Goal: Task Accomplishment & Management: Complete application form

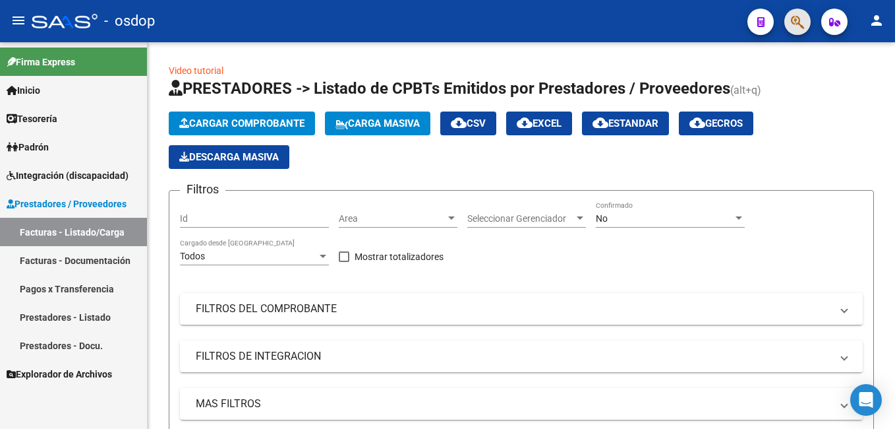
click at [785, 20] on button "button" at bounding box center [798, 22] width 26 height 26
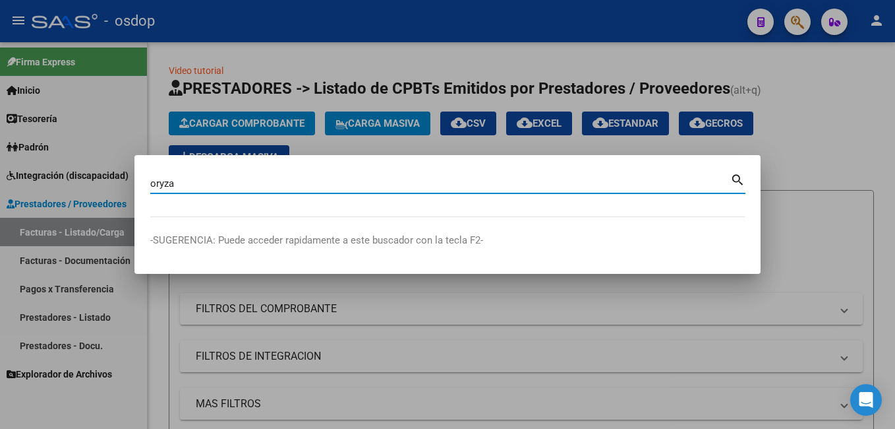
type input "oryza"
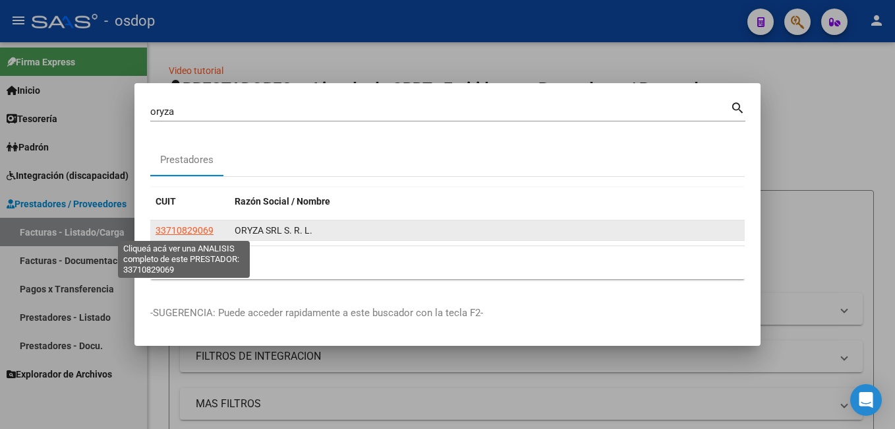
click at [179, 232] on span "33710829069" at bounding box center [185, 230] width 58 height 11
type textarea "33710829069"
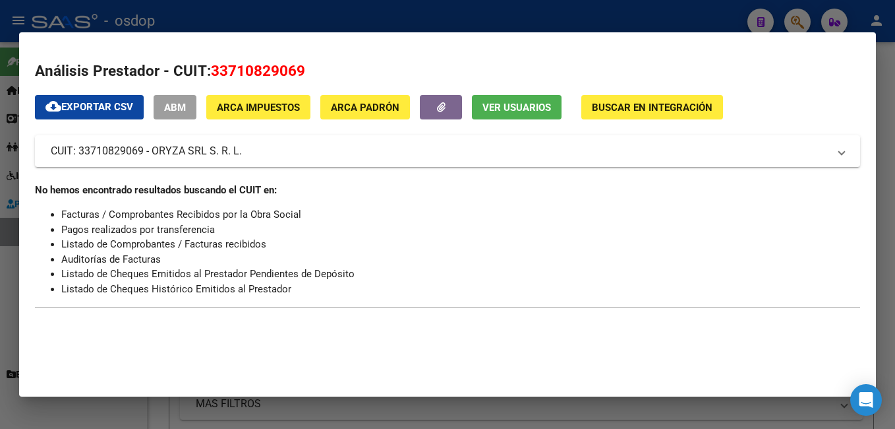
click at [365, 10] on div at bounding box center [447, 214] width 895 height 429
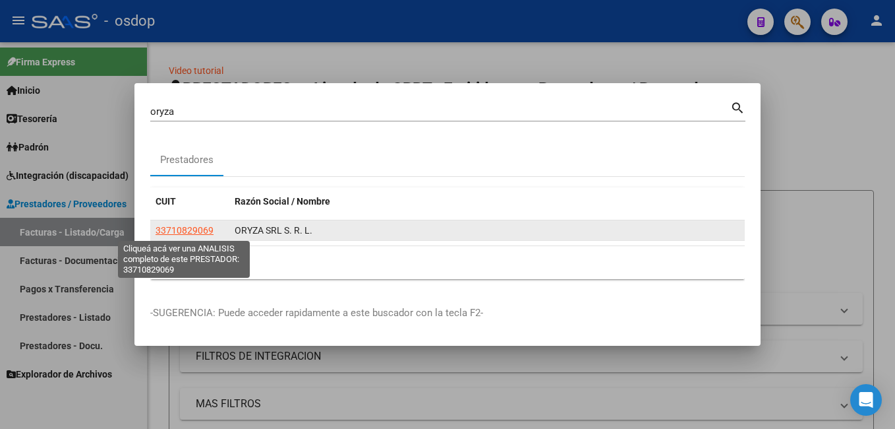
click at [198, 231] on span "33710829069" at bounding box center [185, 230] width 58 height 11
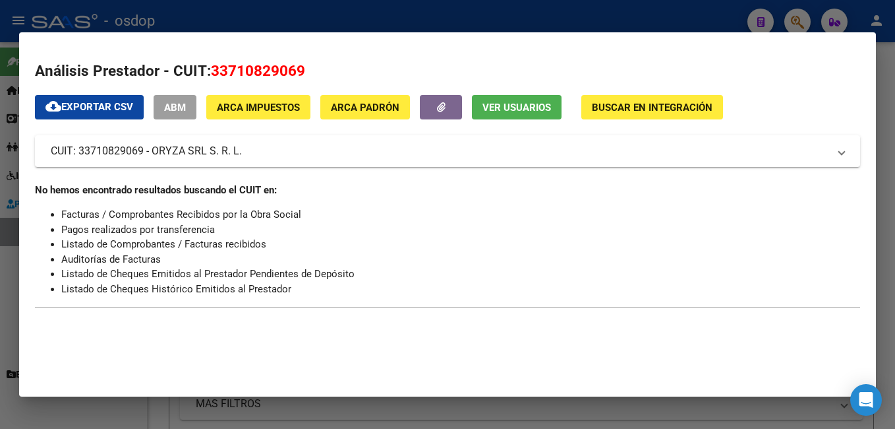
click at [253, 24] on div at bounding box center [447, 214] width 895 height 429
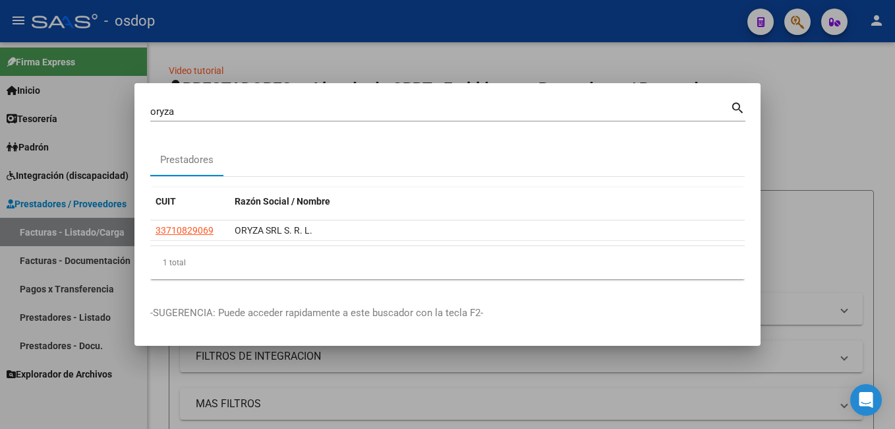
click at [253, 24] on div at bounding box center [447, 214] width 895 height 429
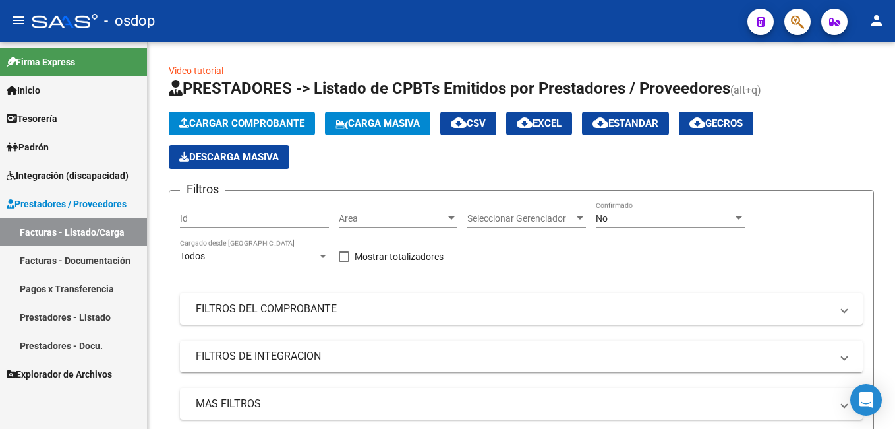
click at [812, 20] on mat-toolbar "menu - osdop person" at bounding box center [447, 21] width 895 height 42
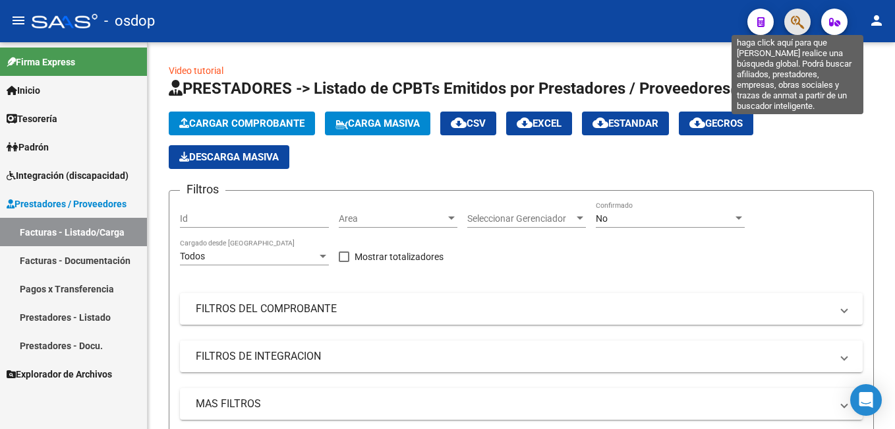
click at [793, 22] on icon "button" at bounding box center [797, 22] width 13 height 15
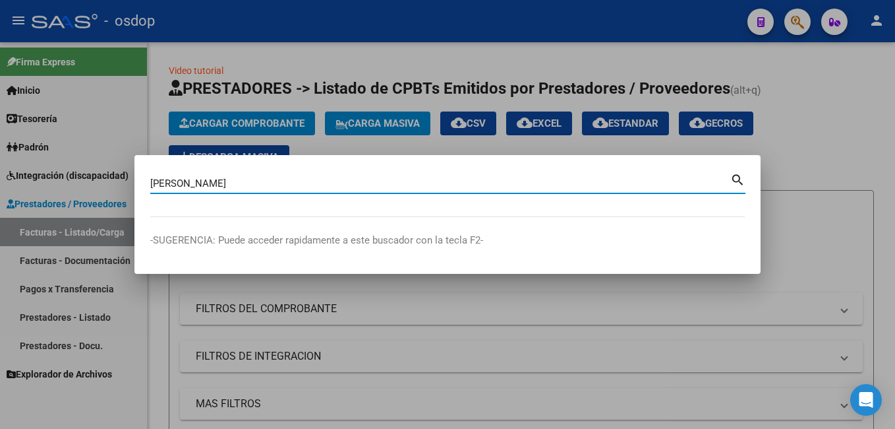
type input "[PERSON_NAME]"
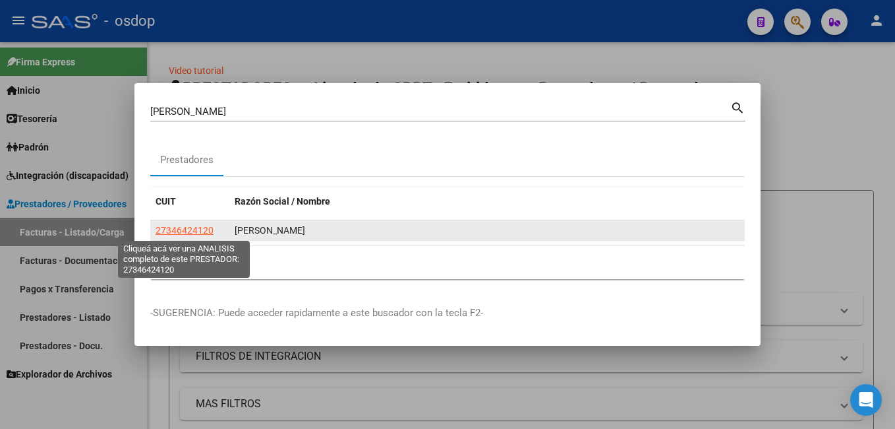
click at [157, 232] on span "27346424120" at bounding box center [185, 230] width 58 height 11
type textarea "27346424120"
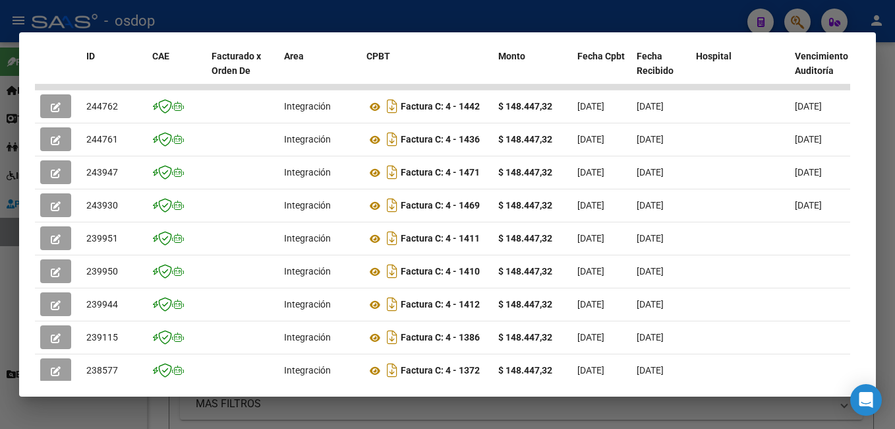
scroll to position [289, 0]
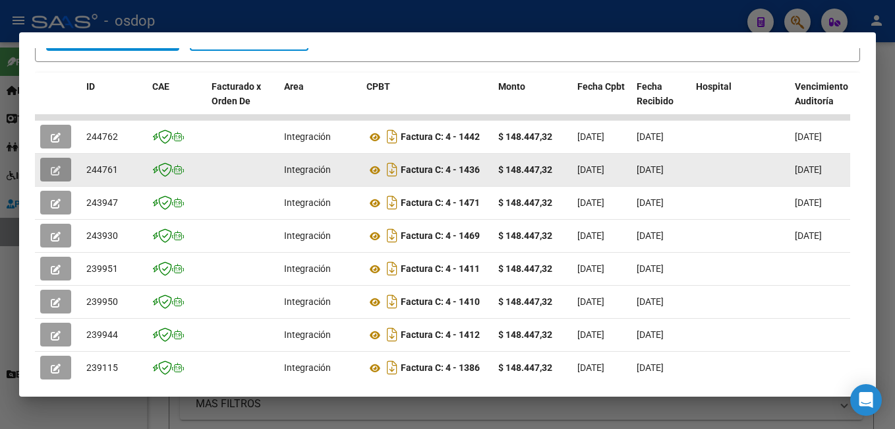
click at [53, 173] on icon "button" at bounding box center [56, 171] width 10 height 10
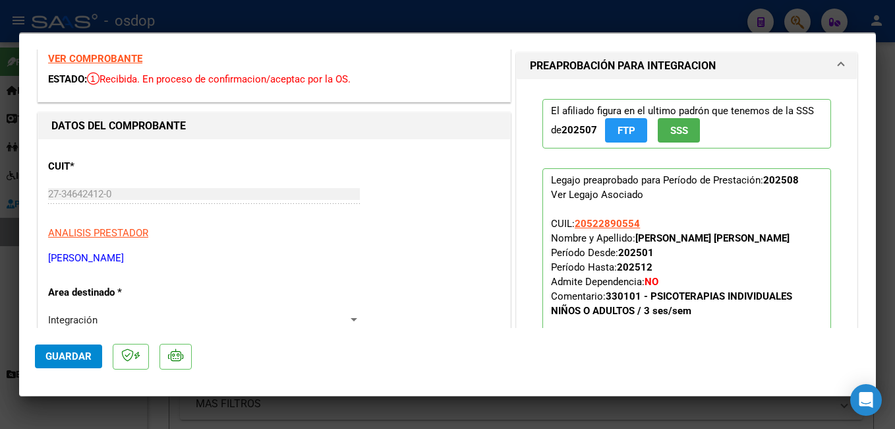
scroll to position [66, 0]
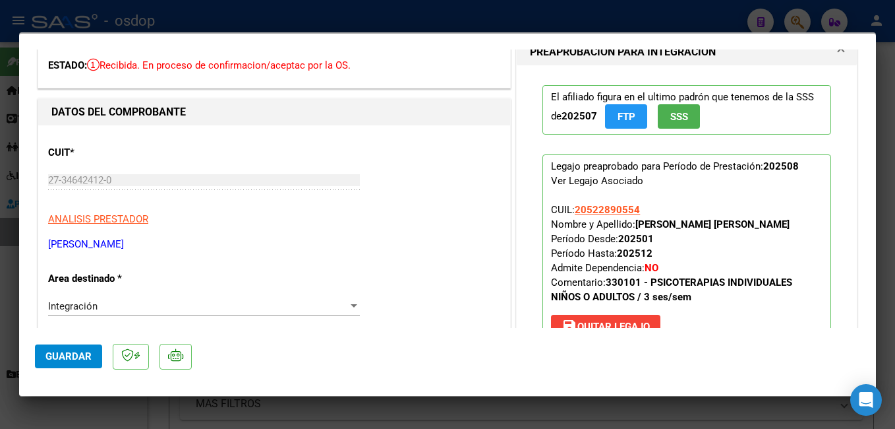
click at [444, 13] on div at bounding box center [447, 214] width 895 height 429
type input "$ 0,00"
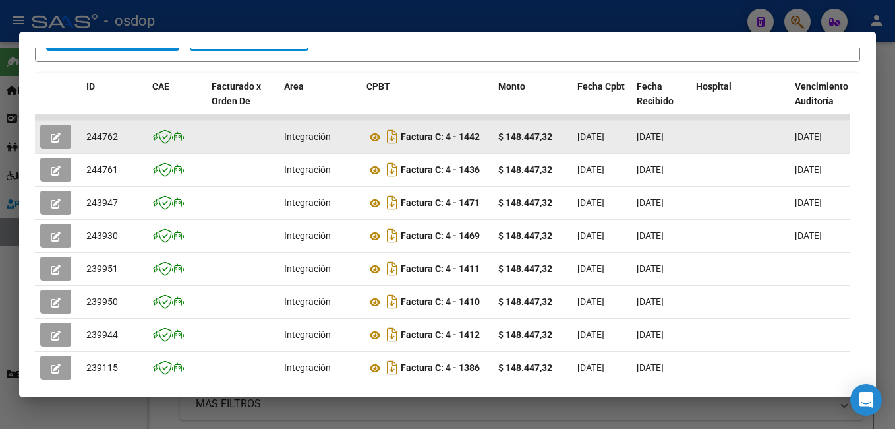
click at [57, 142] on icon "button" at bounding box center [56, 138] width 10 height 10
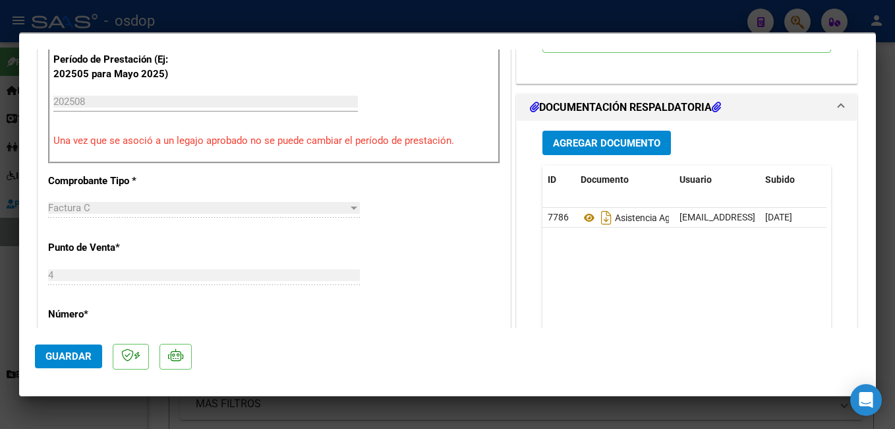
scroll to position [396, 0]
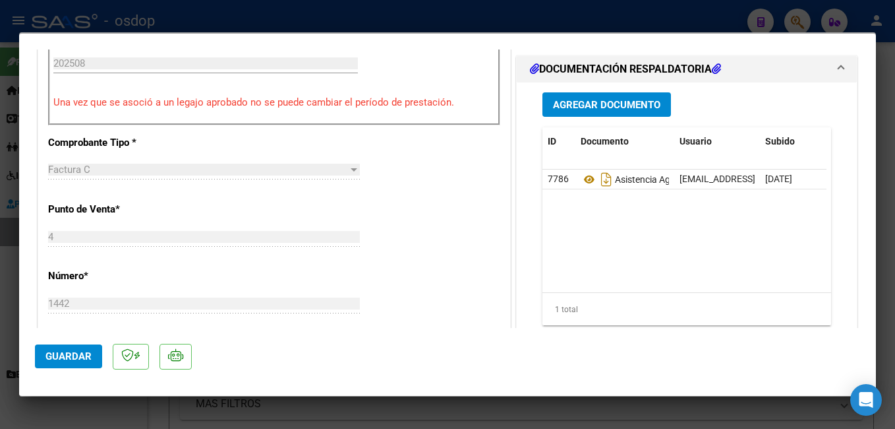
click at [580, 20] on div at bounding box center [447, 214] width 895 height 429
type input "$ 0,00"
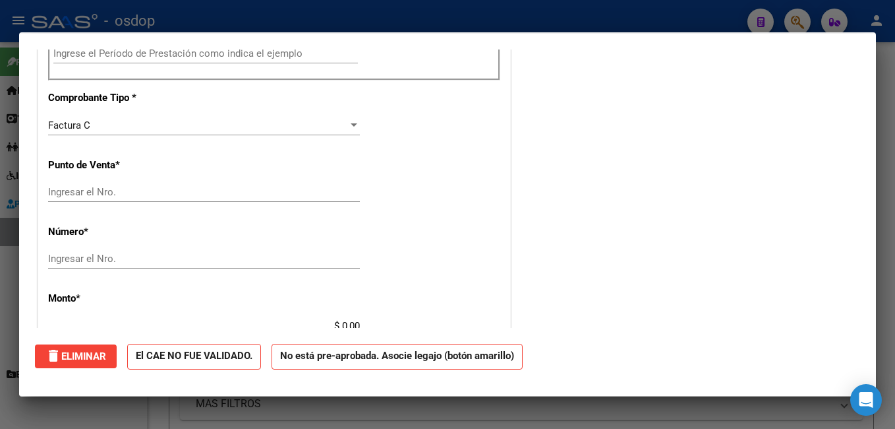
scroll to position [0, 0]
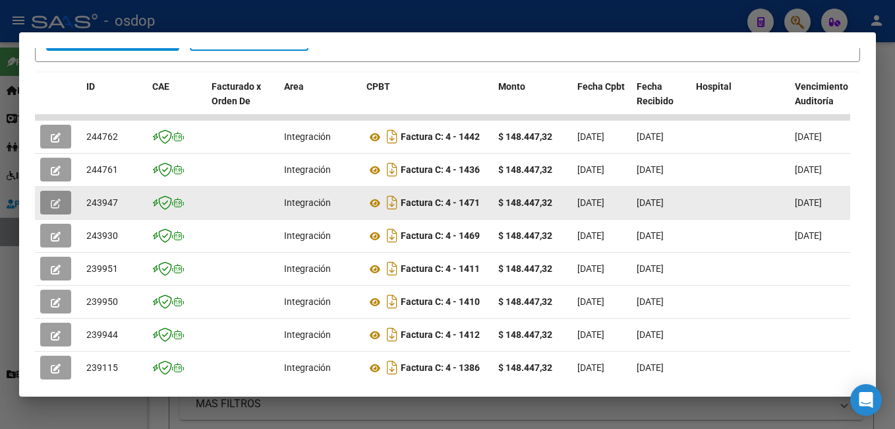
click at [61, 206] on button "button" at bounding box center [55, 203] width 31 height 24
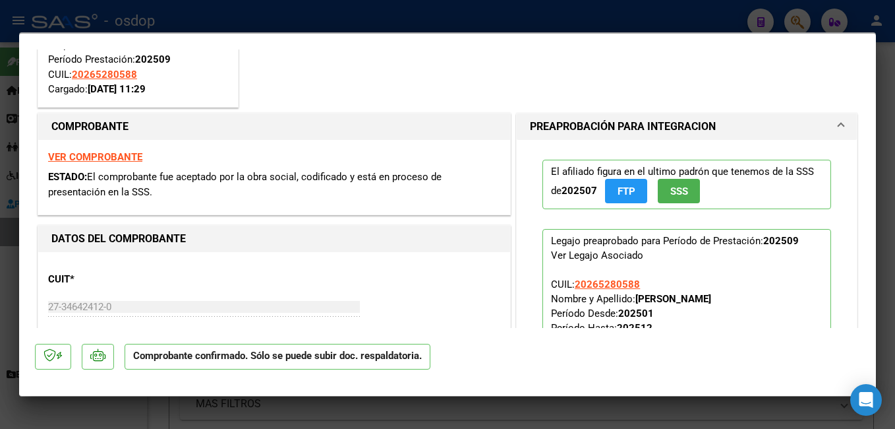
scroll to position [198, 0]
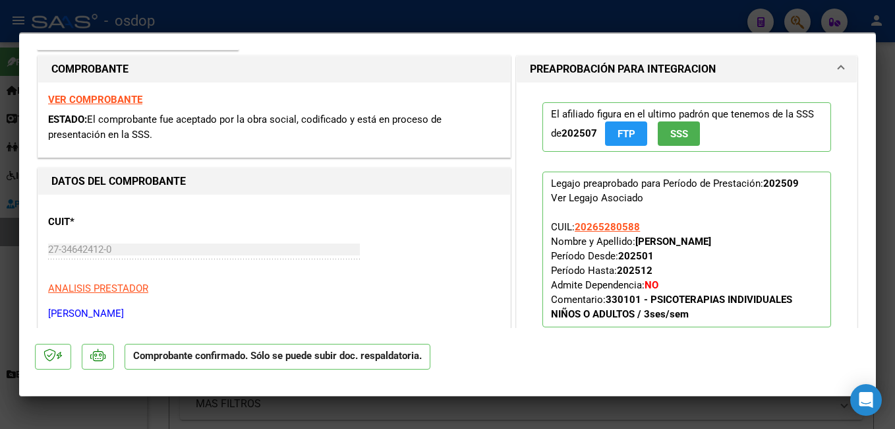
click at [523, 20] on div at bounding box center [447, 214] width 895 height 429
type input "$ 0,00"
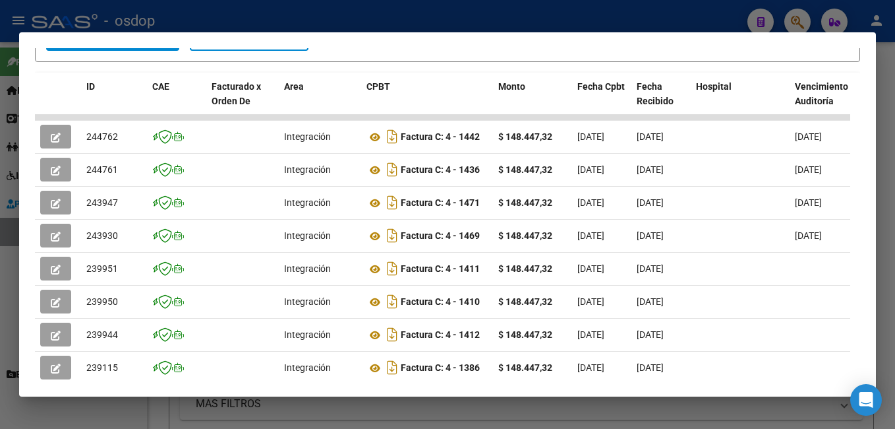
click at [512, 28] on div at bounding box center [447, 214] width 895 height 429
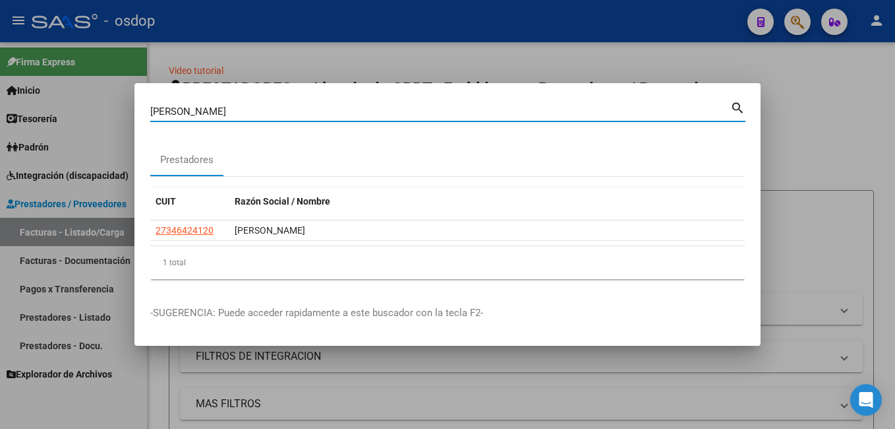
click at [390, 113] on input "[PERSON_NAME]" at bounding box center [440, 111] width 580 height 12
type input "s"
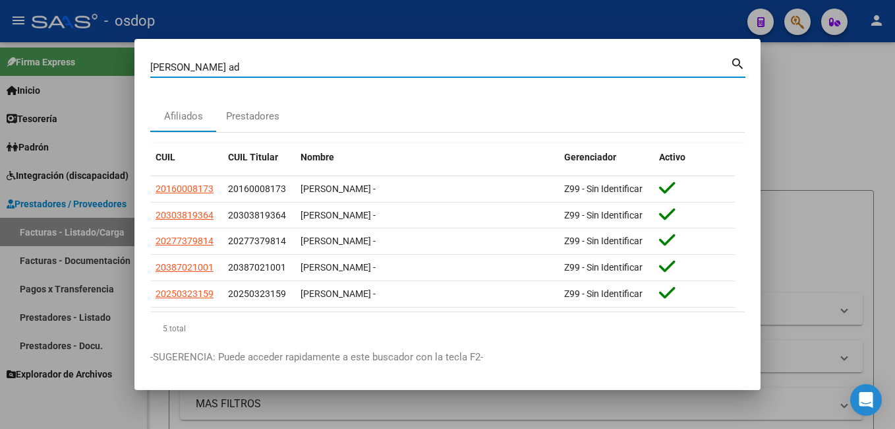
type input "[PERSON_NAME] ad"
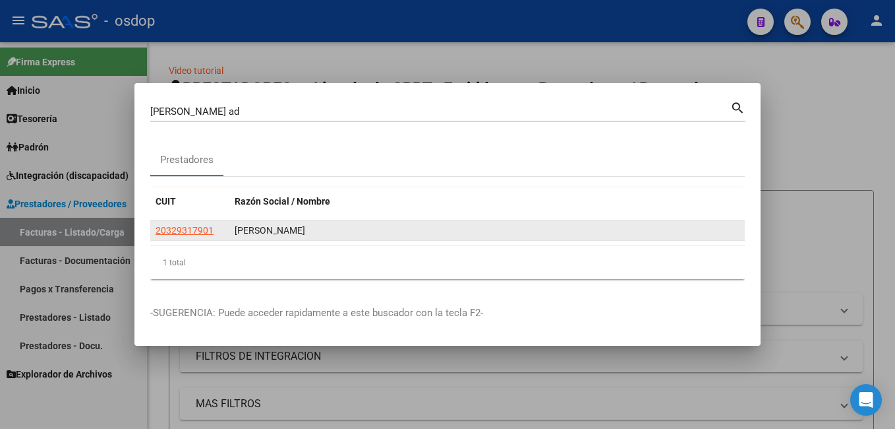
click at [199, 235] on app-link-go-to "20329317901" at bounding box center [185, 230] width 58 height 15
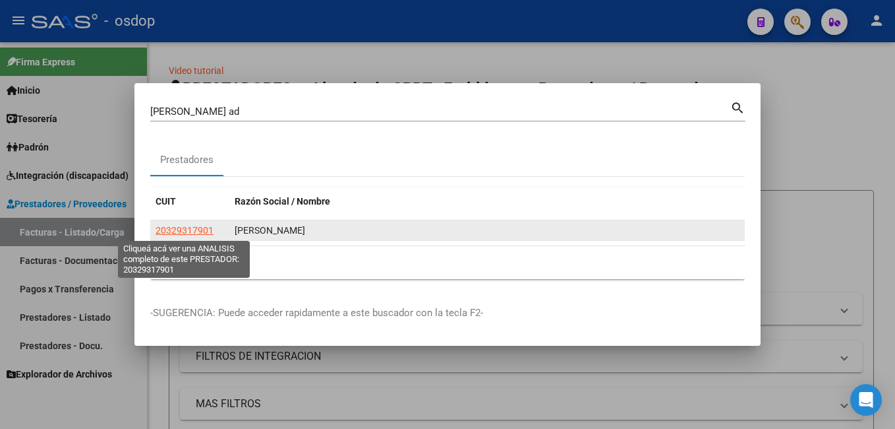
click at [199, 231] on span "20329317901" at bounding box center [185, 230] width 58 height 11
type textarea "20329317901"
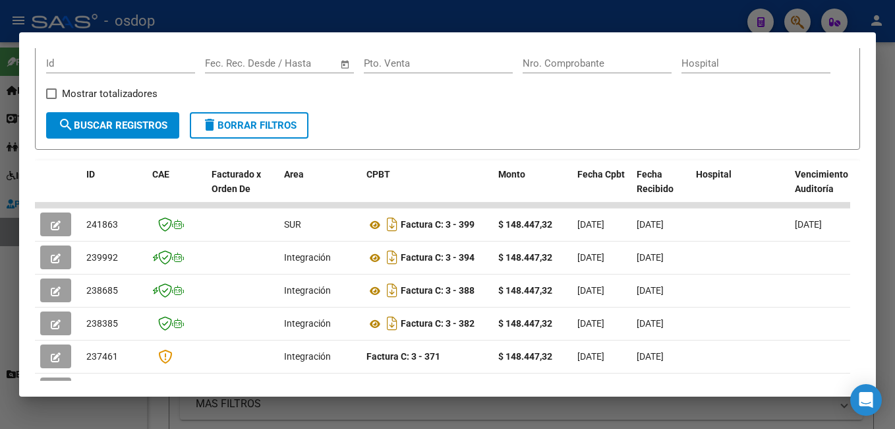
scroll to position [223, 0]
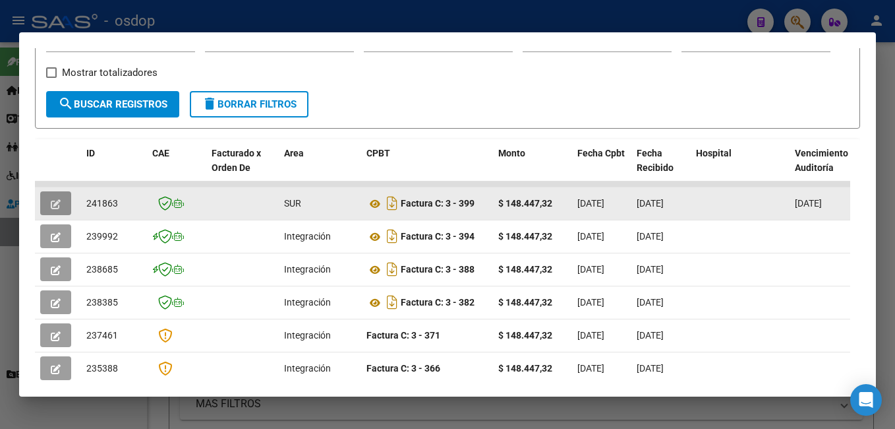
click at [61, 208] on button "button" at bounding box center [55, 203] width 31 height 24
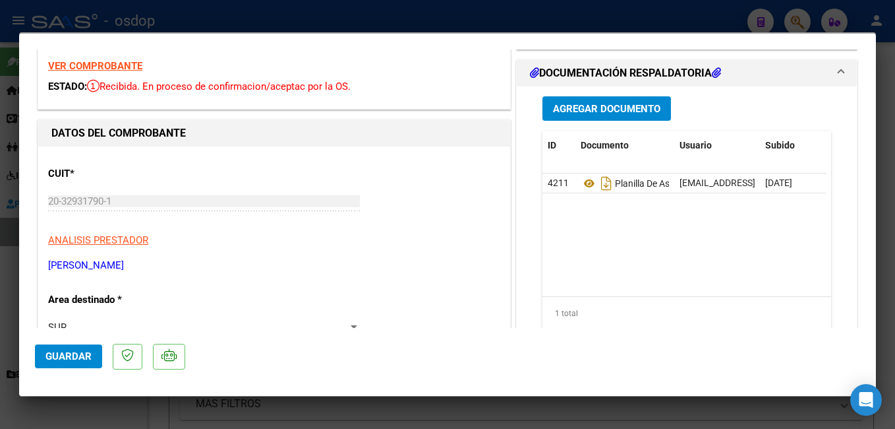
scroll to position [0, 0]
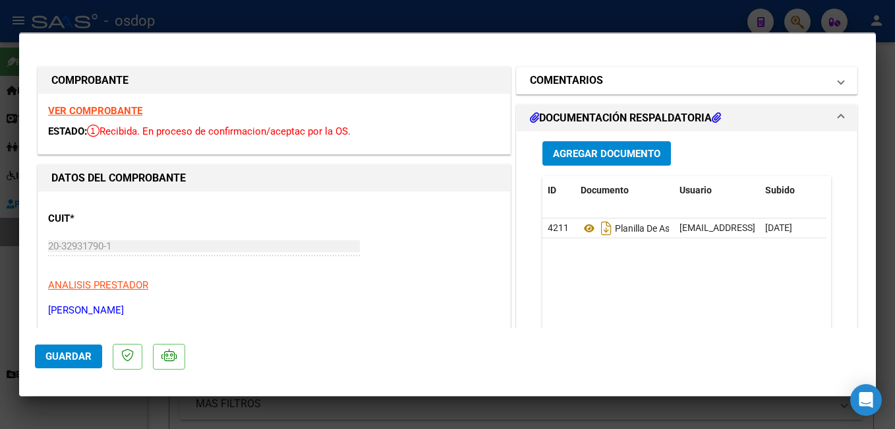
click at [839, 83] on span at bounding box center [841, 81] width 5 height 16
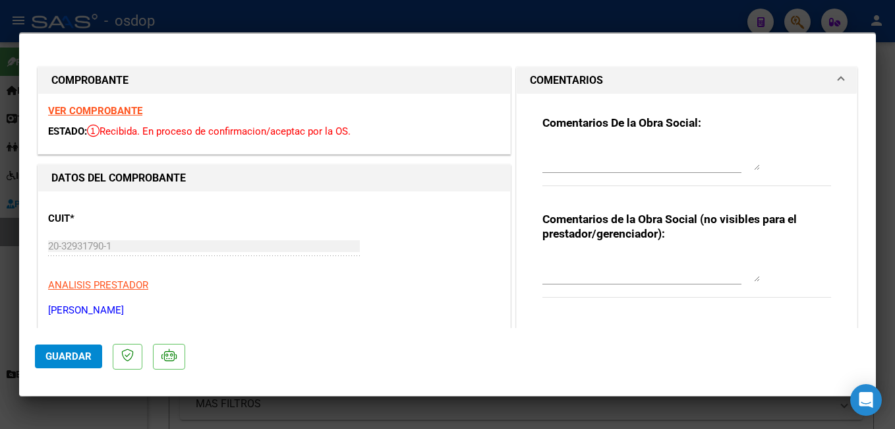
click at [839, 83] on span at bounding box center [841, 81] width 5 height 16
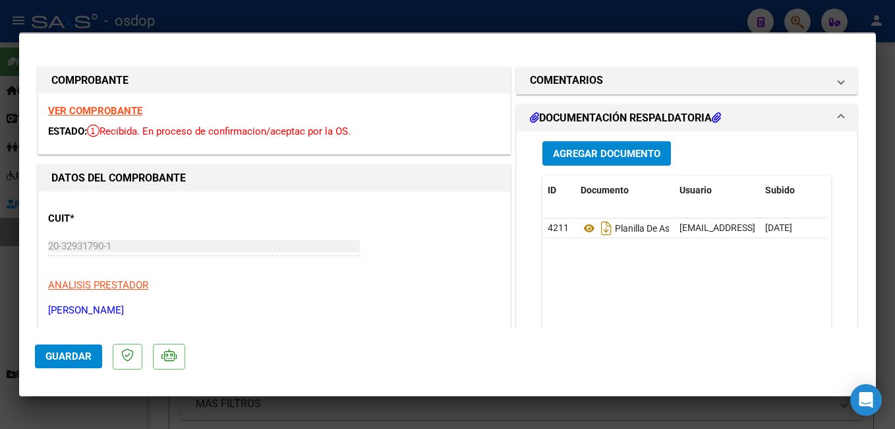
scroll to position [132, 0]
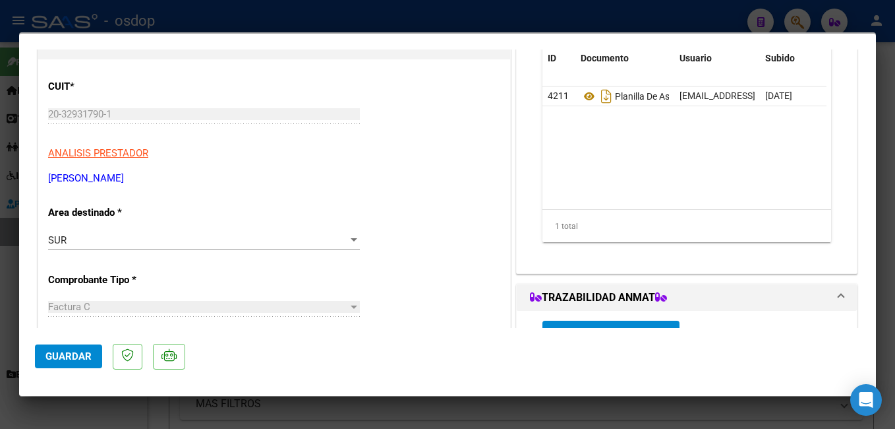
click at [351, 239] on div at bounding box center [354, 239] width 7 height 3
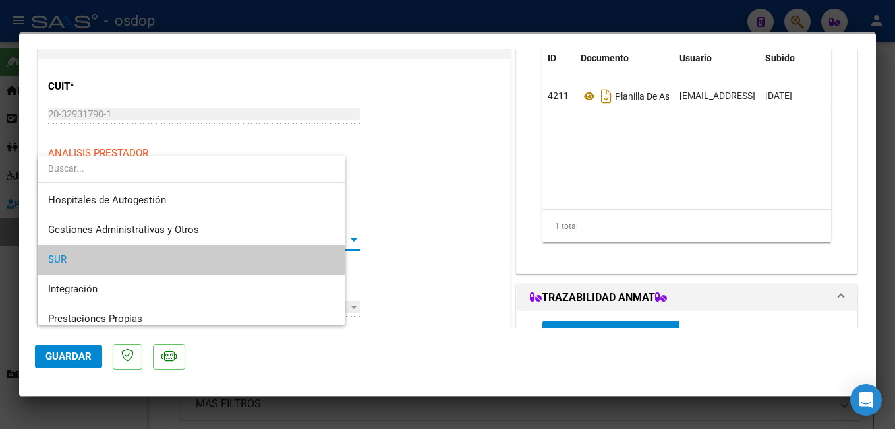
scroll to position [20, 0]
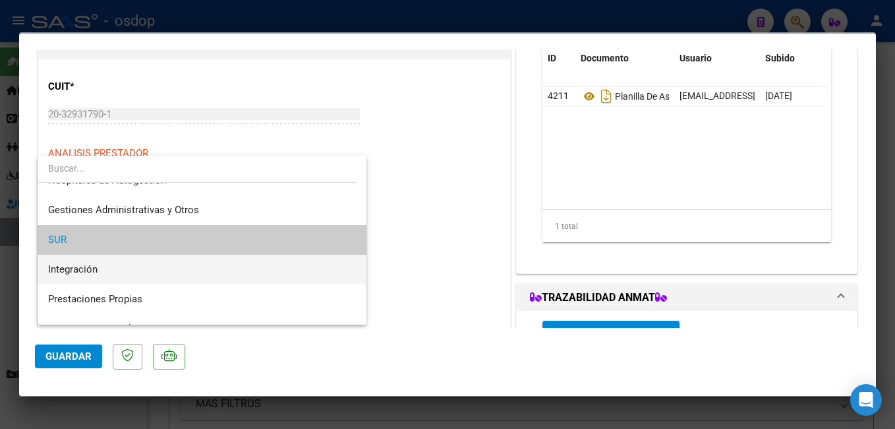
click at [318, 258] on span "Integración" at bounding box center [202, 270] width 308 height 30
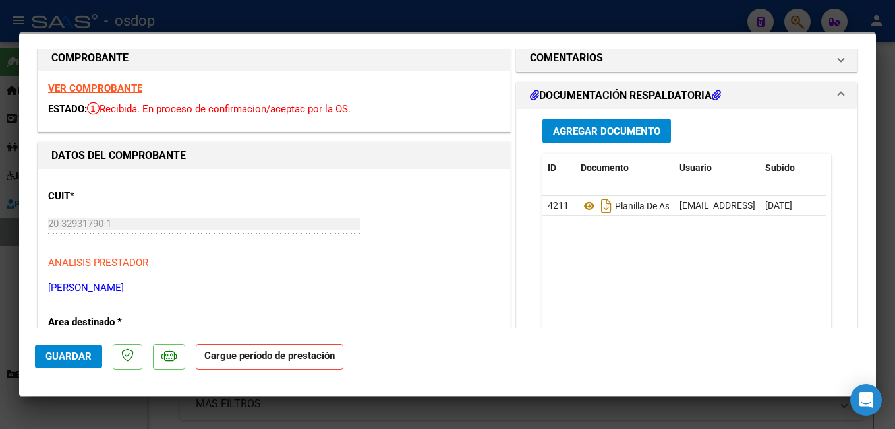
scroll to position [0, 0]
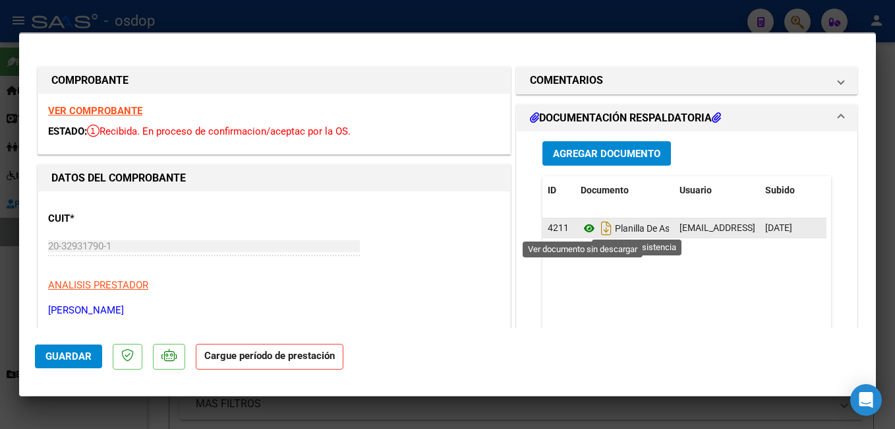
click at [585, 228] on icon at bounding box center [589, 228] width 17 height 16
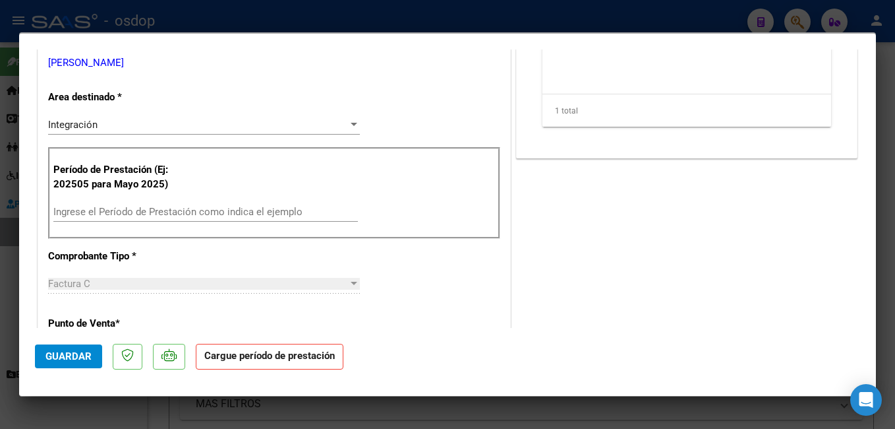
scroll to position [264, 0]
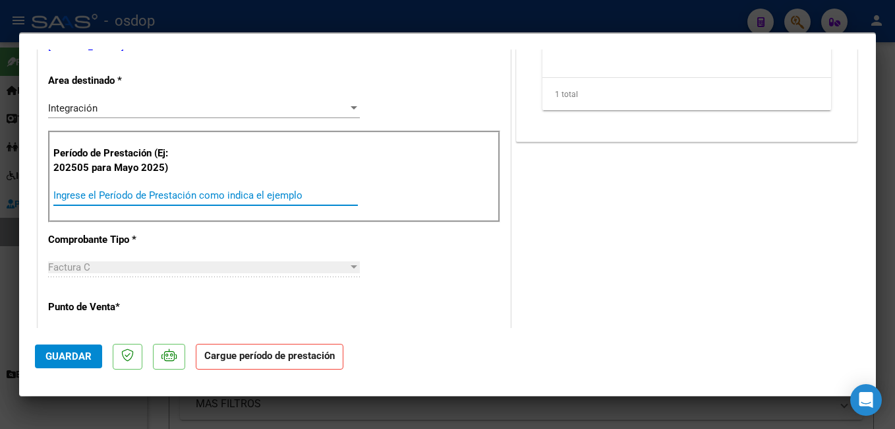
click at [163, 198] on input "Ingrese el Período de Prestación como indica el ejemplo" at bounding box center [205, 195] width 305 height 12
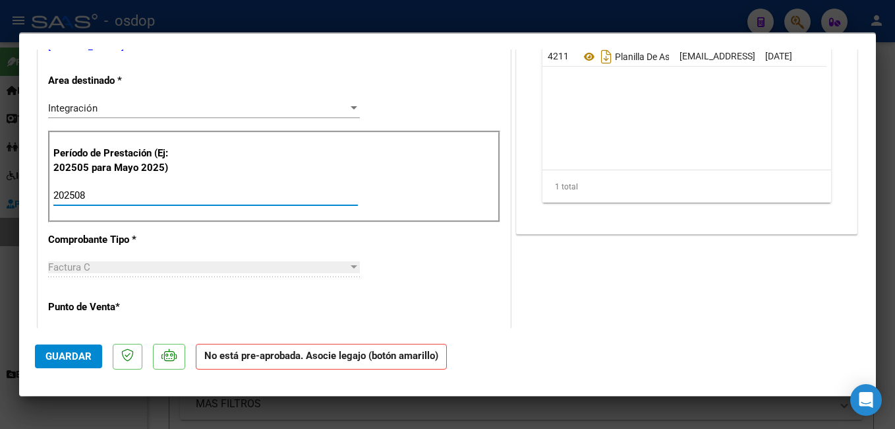
type input "202508"
click at [51, 347] on button "Guardar" at bounding box center [68, 356] width 67 height 24
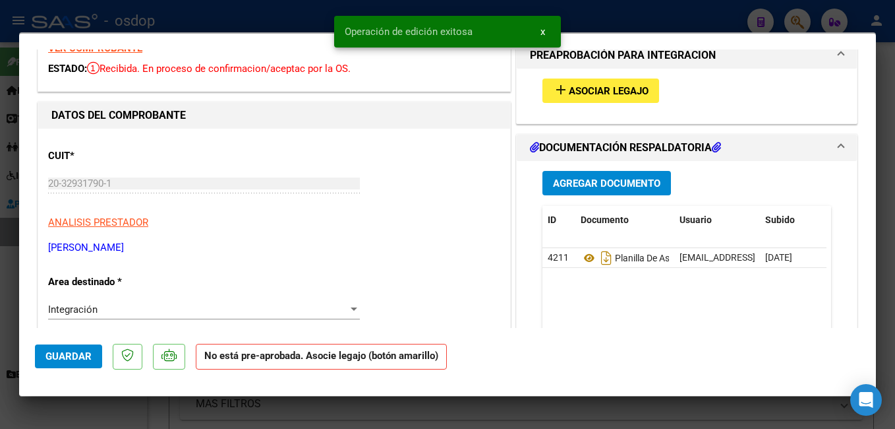
scroll to position [0, 0]
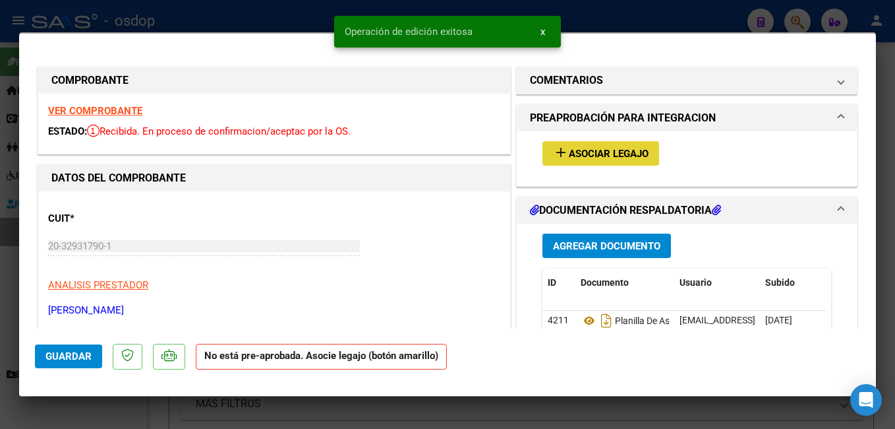
click at [605, 148] on span "Asociar Legajo" at bounding box center [609, 154] width 80 height 12
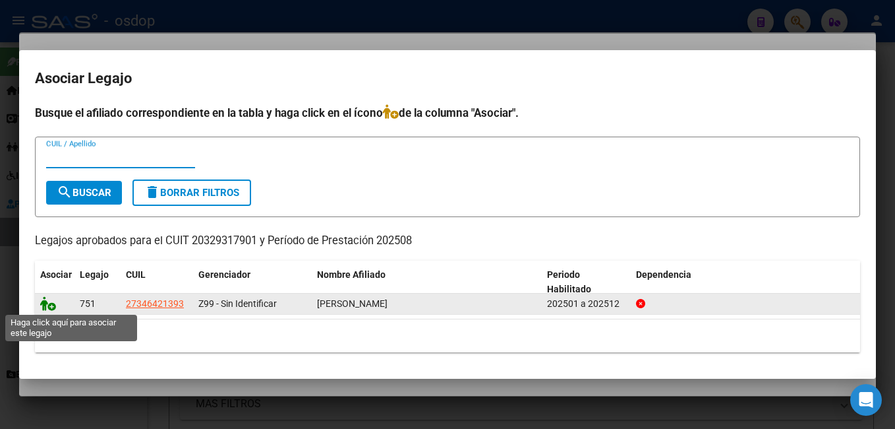
click at [47, 303] on icon at bounding box center [48, 303] width 16 height 15
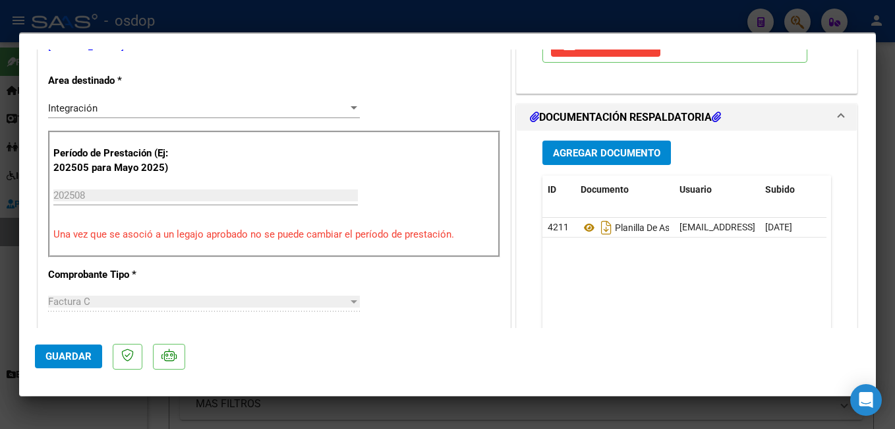
scroll to position [198, 0]
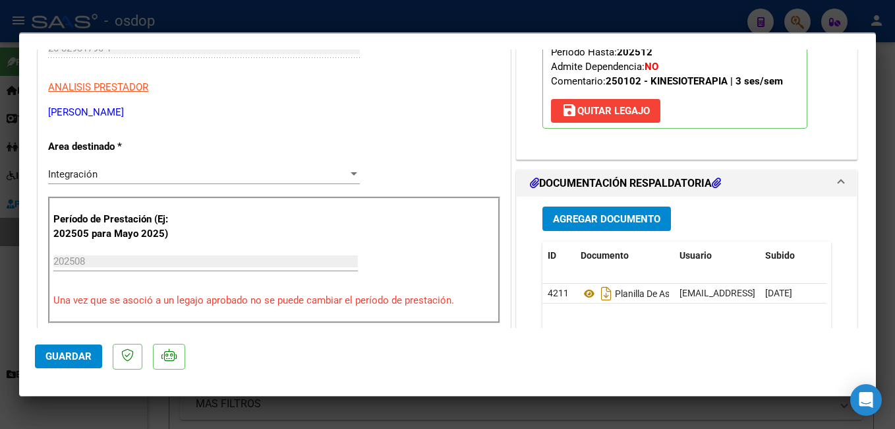
click at [174, 24] on div at bounding box center [447, 214] width 895 height 429
type input "$ 0,00"
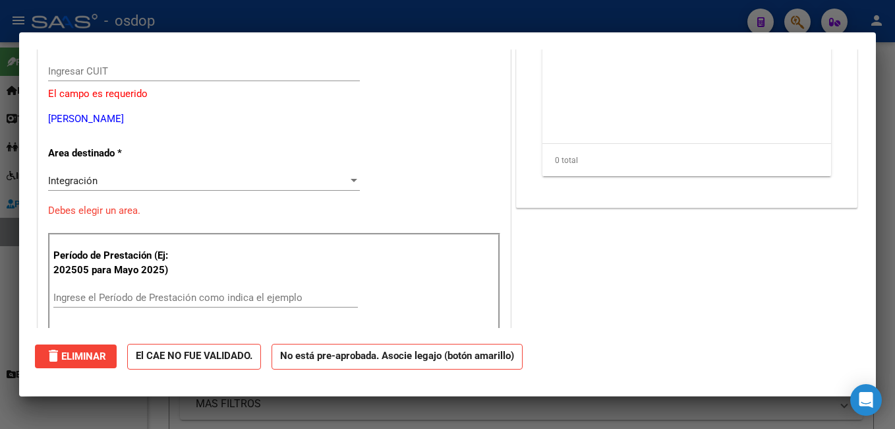
scroll to position [0, 0]
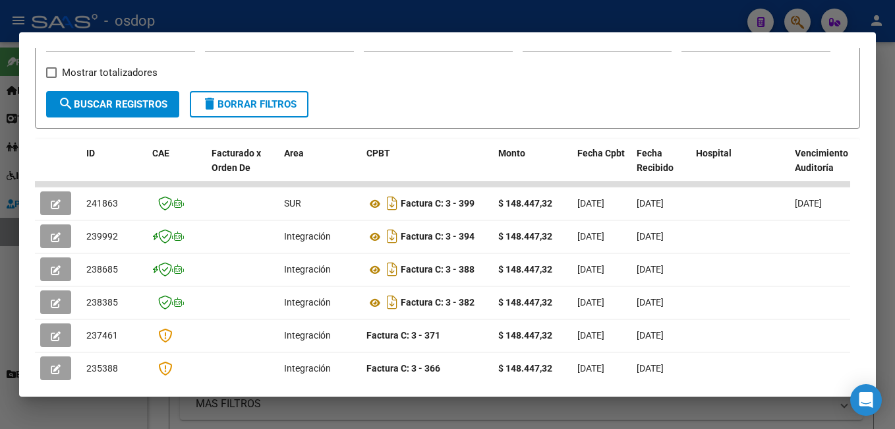
click at [183, 18] on div at bounding box center [447, 214] width 895 height 429
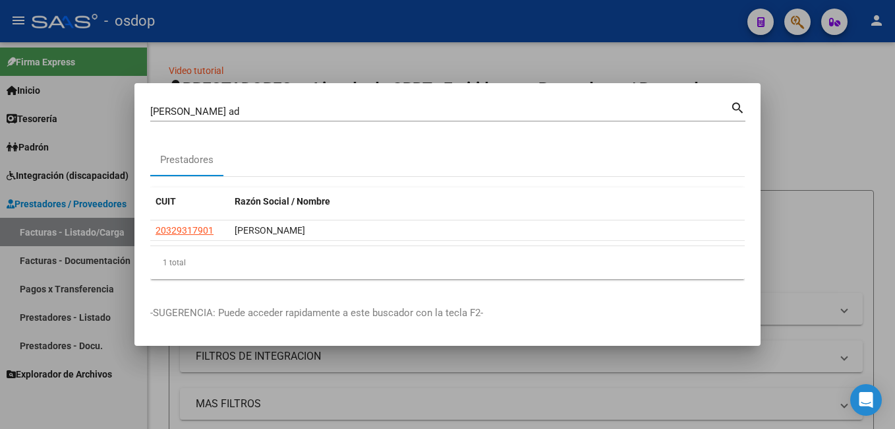
click at [258, 109] on input "[PERSON_NAME] ad" at bounding box center [440, 111] width 580 height 12
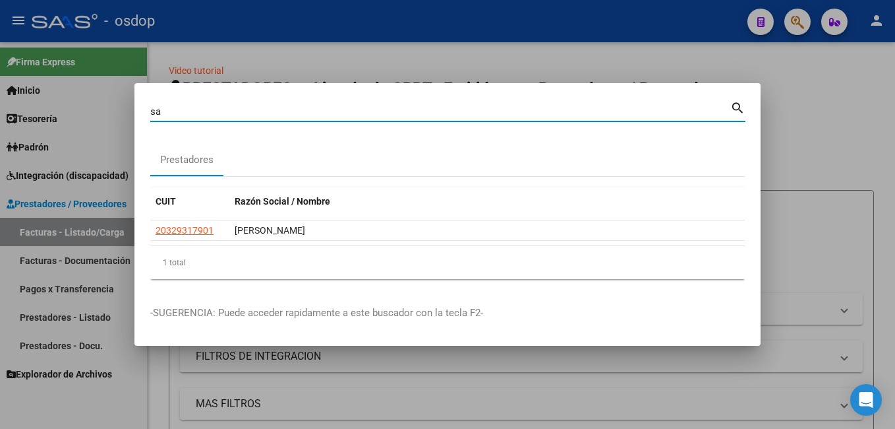
type input "s"
type input "abriendo caminos"
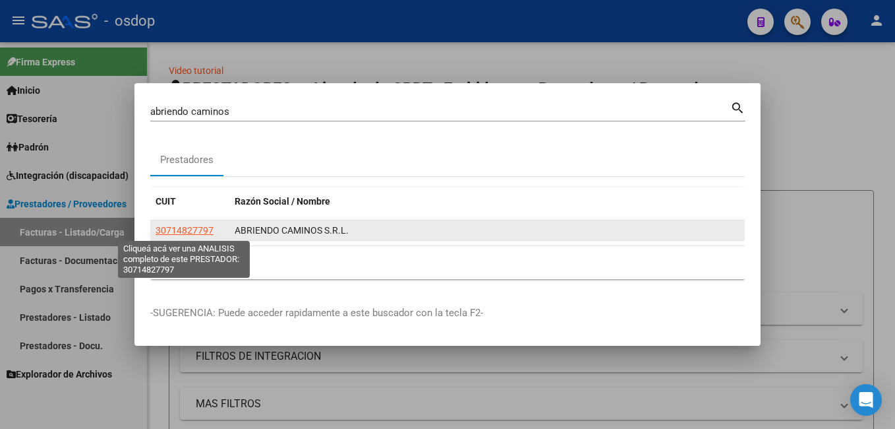
click at [196, 225] on span "30714827797" at bounding box center [185, 230] width 58 height 11
type textarea "30714827797"
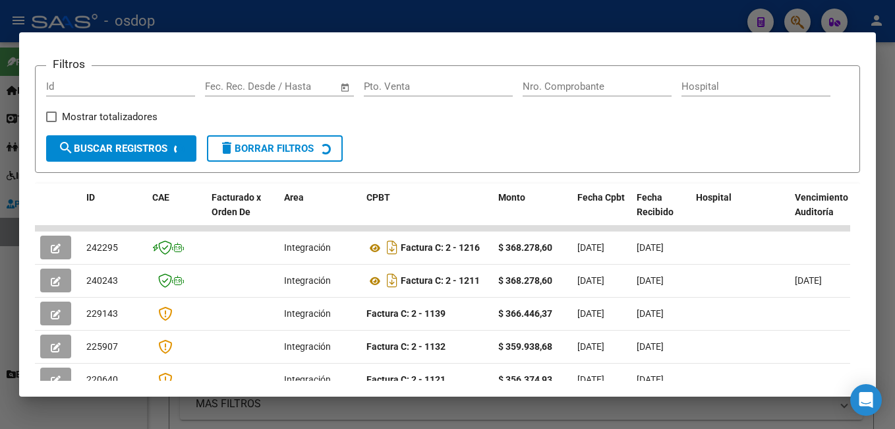
scroll to position [198, 0]
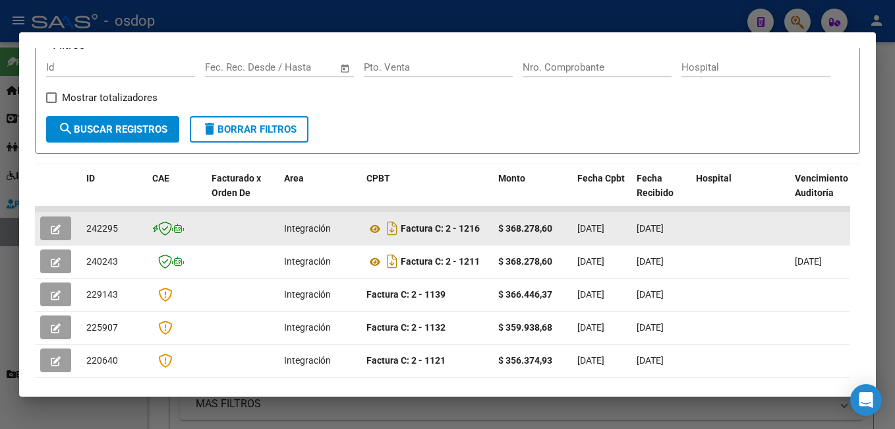
click at [49, 227] on button "button" at bounding box center [55, 228] width 31 height 24
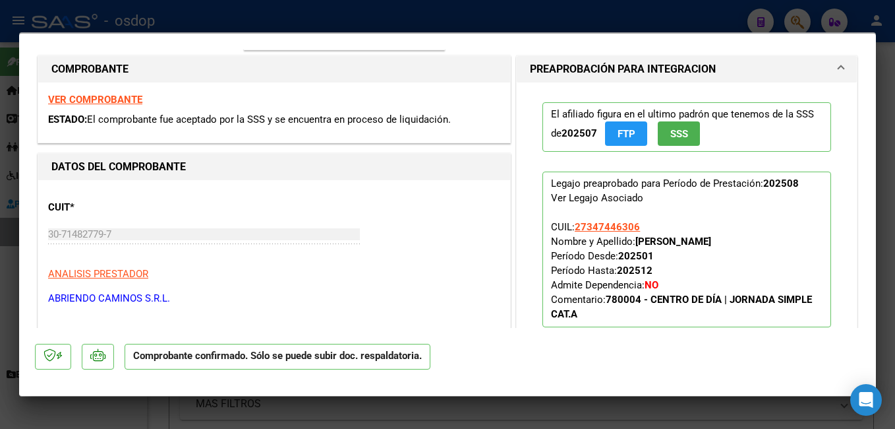
scroll to position [0, 0]
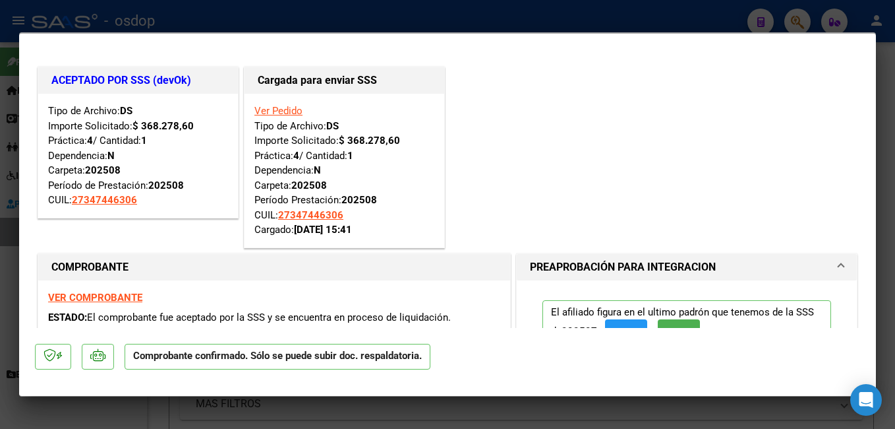
click at [441, 0] on div at bounding box center [447, 214] width 895 height 429
type input "$ 0,00"
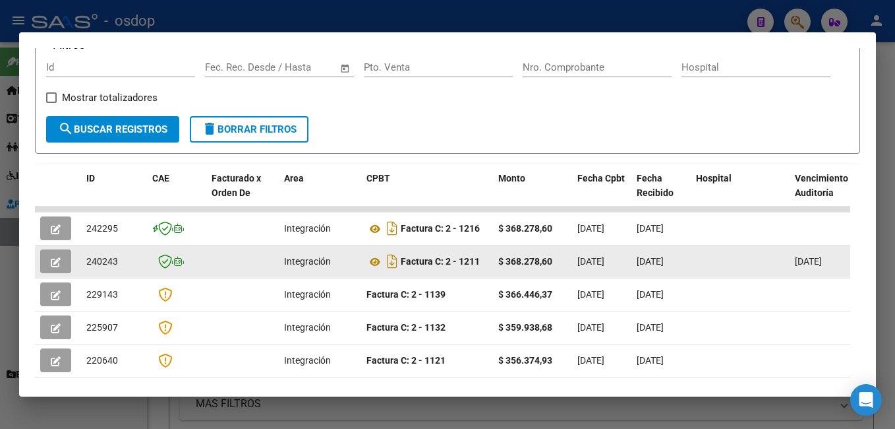
click at [58, 267] on icon "button" at bounding box center [56, 262] width 10 height 10
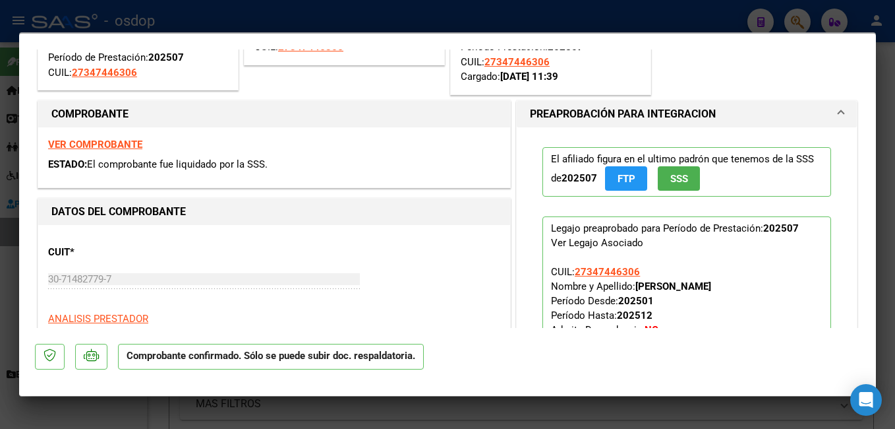
scroll to position [198, 0]
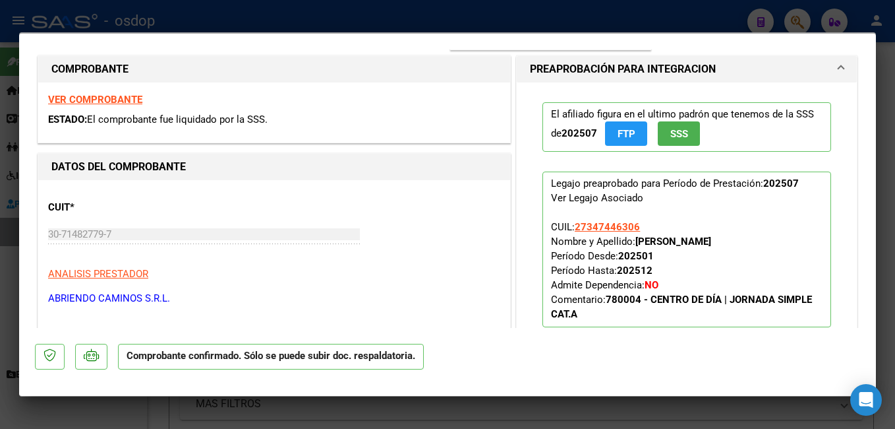
click at [390, 21] on div at bounding box center [447, 214] width 895 height 429
type input "$ 0,00"
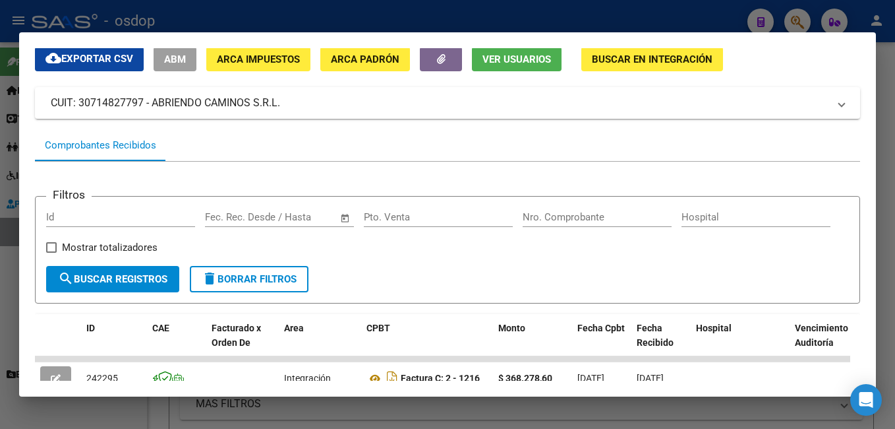
scroll to position [0, 0]
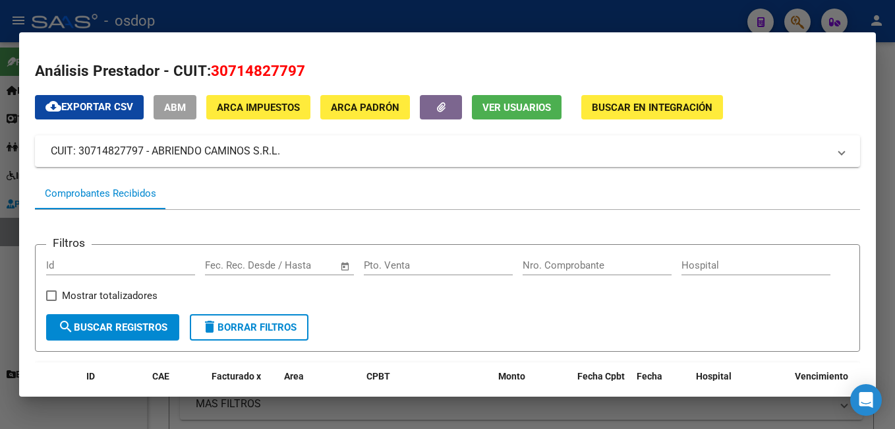
click at [167, 16] on div at bounding box center [447, 214] width 895 height 429
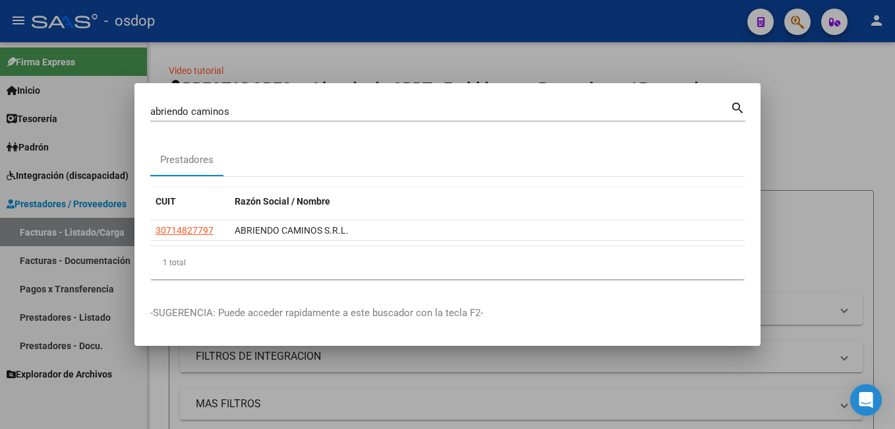
click at [150, 113] on mat-dialog-content "abriendo caminos Buscar (apellido, dni, cuil, nro traspaso, cuit, obra social) …" at bounding box center [448, 194] width 626 height 191
click at [154, 112] on input "abriendo caminos" at bounding box center [440, 111] width 580 height 12
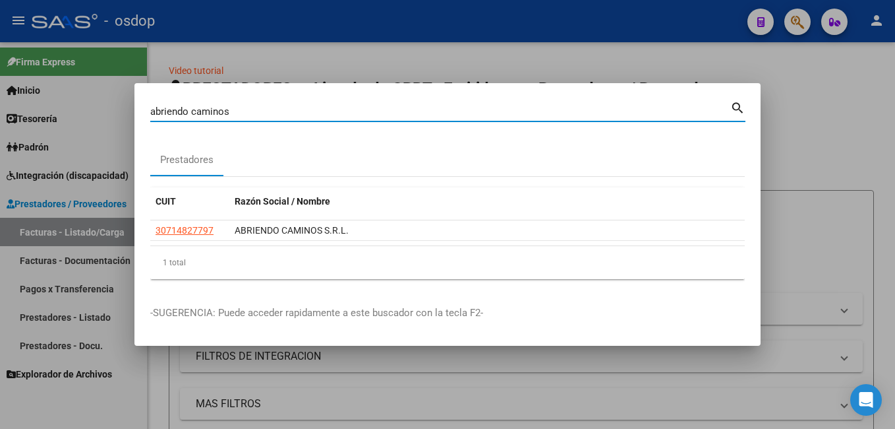
click at [154, 111] on input "abriendo caminos" at bounding box center [440, 111] width 580 height 12
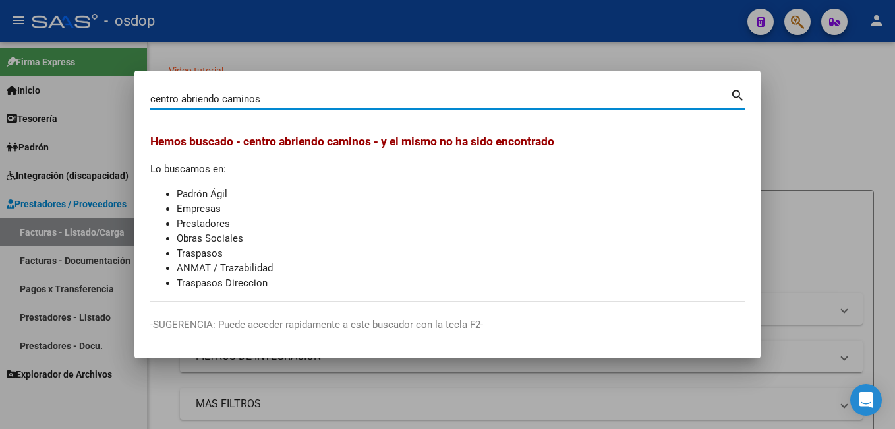
click at [273, 102] on input "centro abriendo caminos" at bounding box center [440, 99] width 580 height 12
drag, startPoint x: 231, startPoint y: 100, endPoint x: 107, endPoint y: 109, distance: 125.0
click at [107, 109] on div "centro abriendo caminos Buscar (apellido, dni, cuil, nro traspaso, cuit, obra s…" at bounding box center [447, 214] width 895 height 429
type input "20531061293"
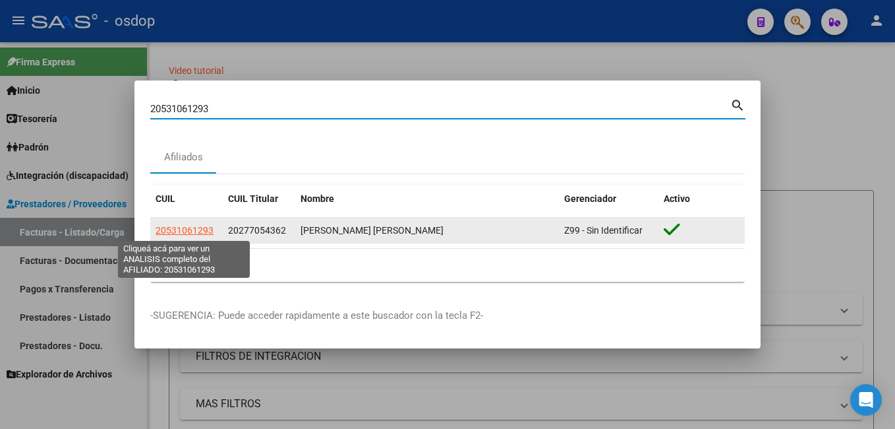
click at [160, 229] on span "20531061293" at bounding box center [185, 230] width 58 height 11
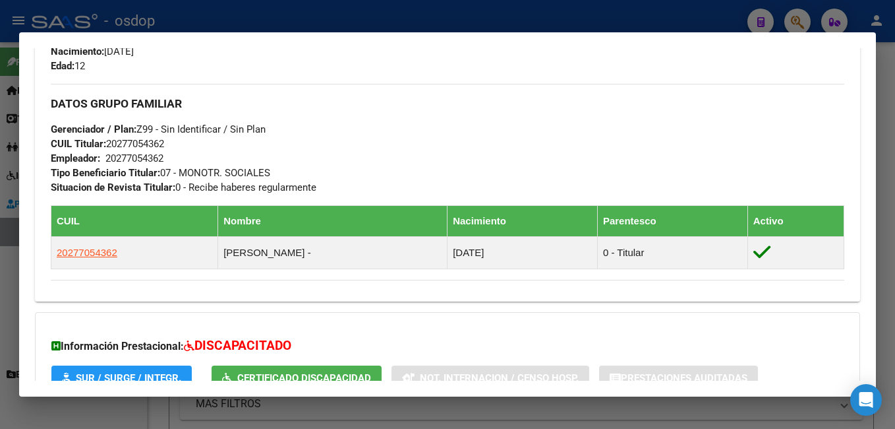
scroll to position [578, 0]
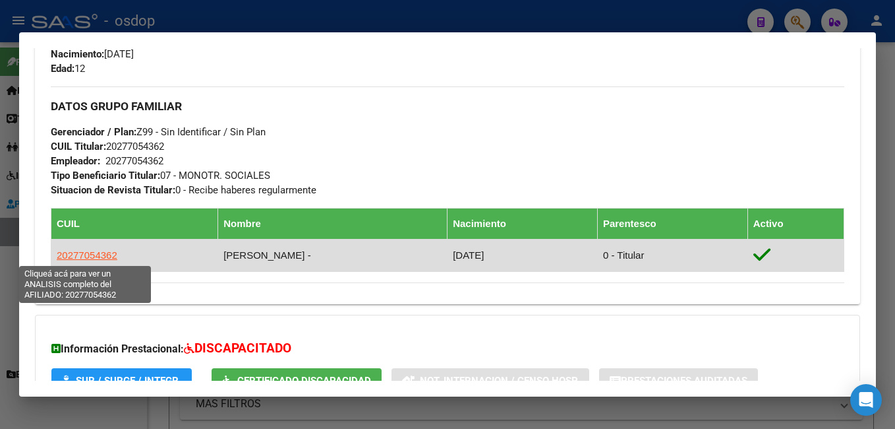
click at [105, 255] on span "20277054362" at bounding box center [87, 254] width 61 height 11
type textarea "20277054362"
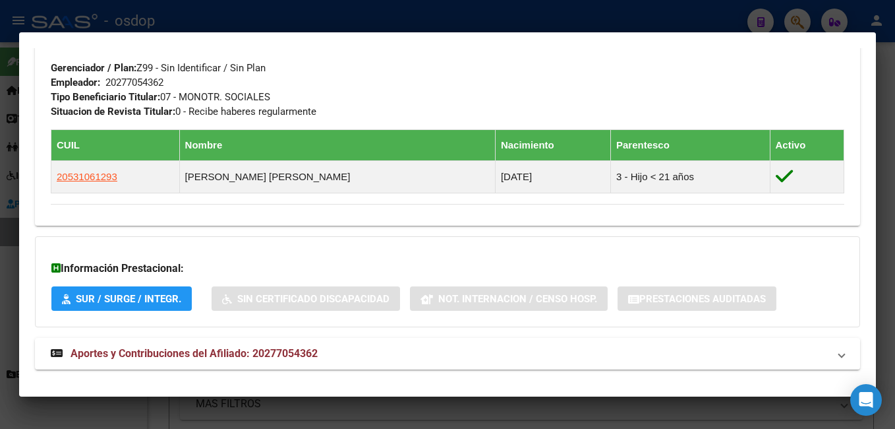
scroll to position [659, 0]
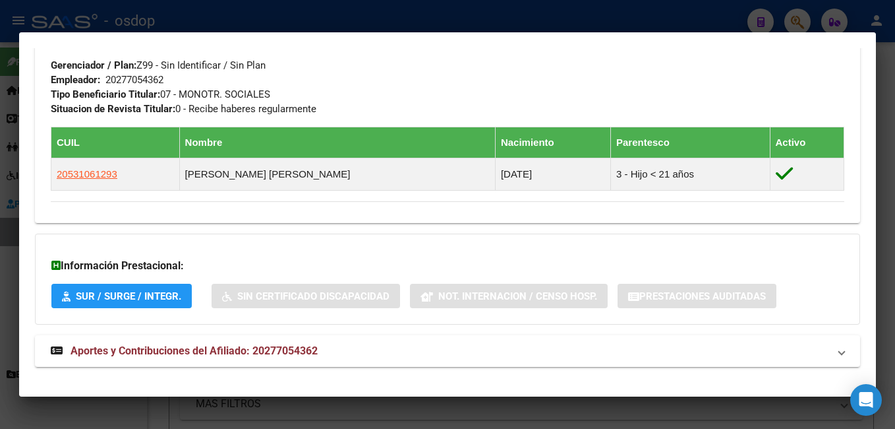
click at [245, 17] on div at bounding box center [447, 214] width 895 height 429
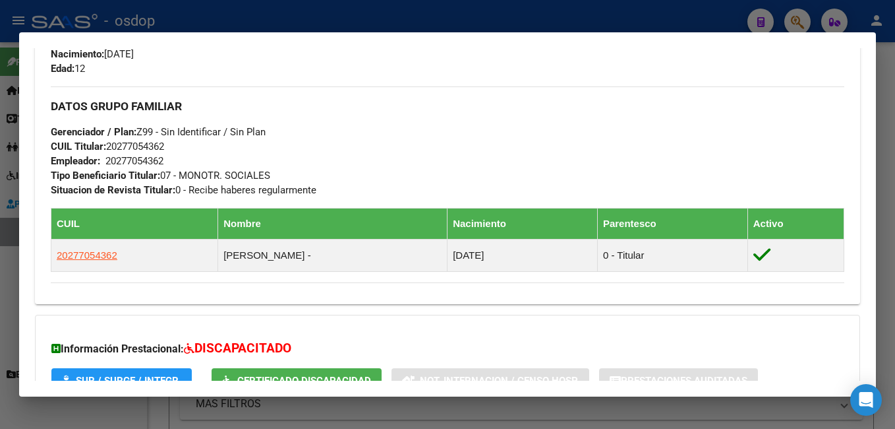
click at [245, 17] on div at bounding box center [447, 214] width 895 height 429
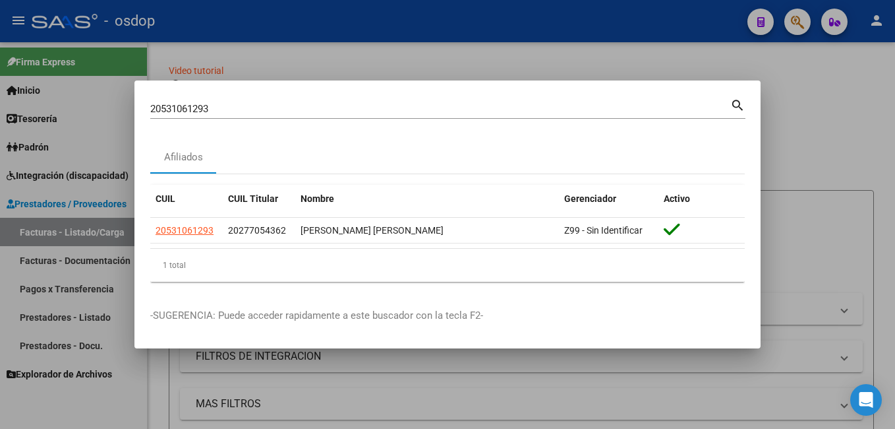
click at [251, 97] on div "20531061293 Buscar (apellido, dni, cuil, [PERSON_NAME], cuit, obra social) sear…" at bounding box center [447, 107] width 595 height 22
click at [248, 107] on input "20531061293" at bounding box center [440, 109] width 580 height 12
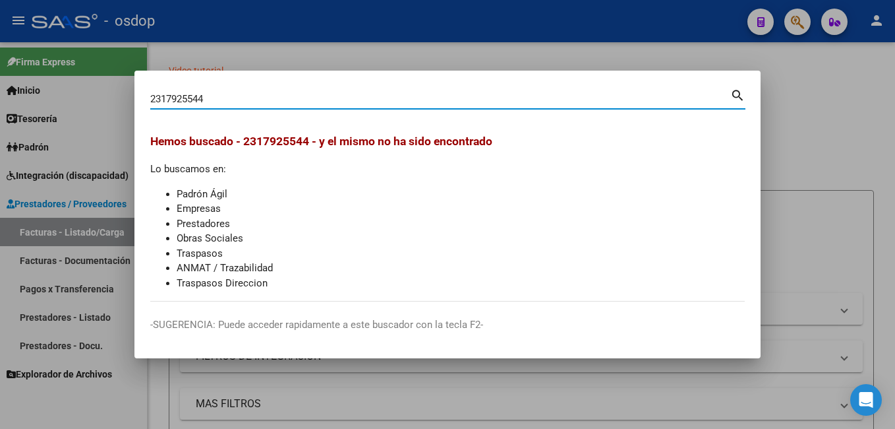
click at [256, 101] on input "2317925544" at bounding box center [440, 99] width 580 height 12
type input "2317925599"
click at [825, 109] on div at bounding box center [447, 214] width 895 height 429
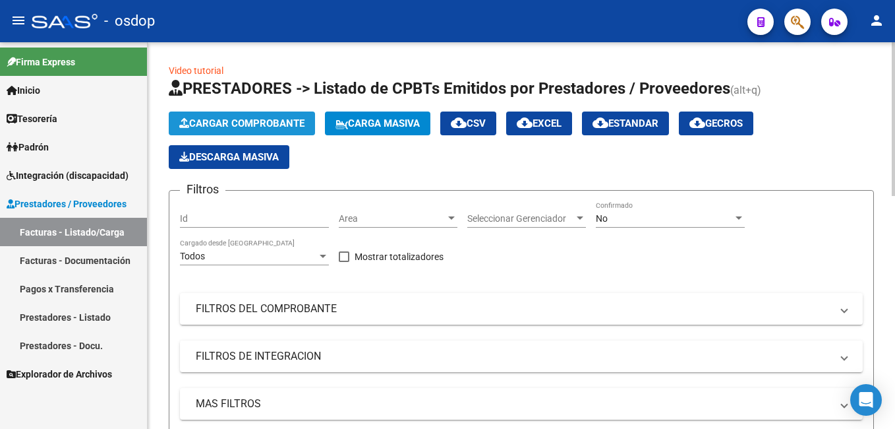
click at [246, 113] on button "Cargar Comprobante" at bounding box center [242, 123] width 146 height 24
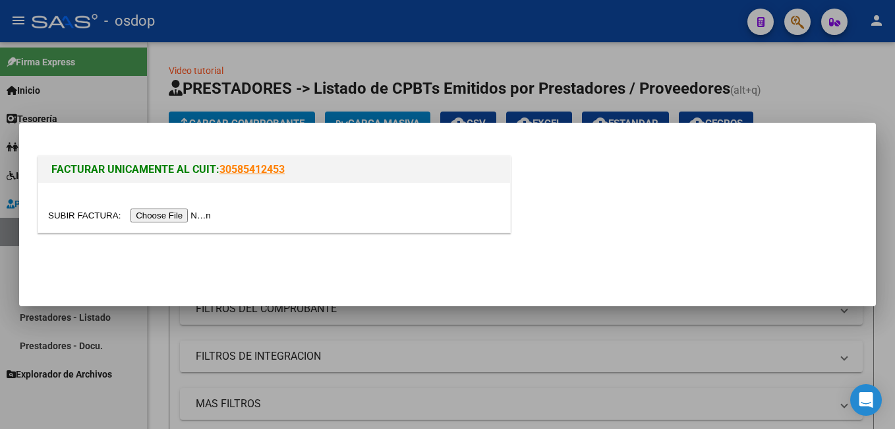
click at [187, 210] on input "file" at bounding box center [131, 215] width 167 height 14
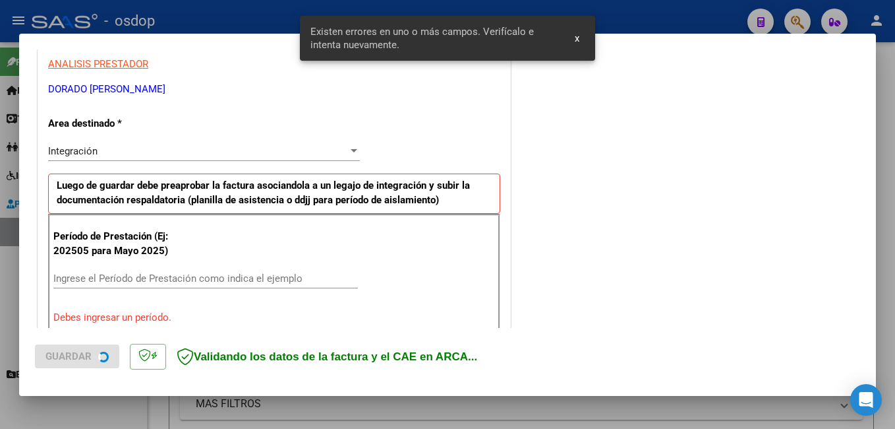
scroll to position [295, 0]
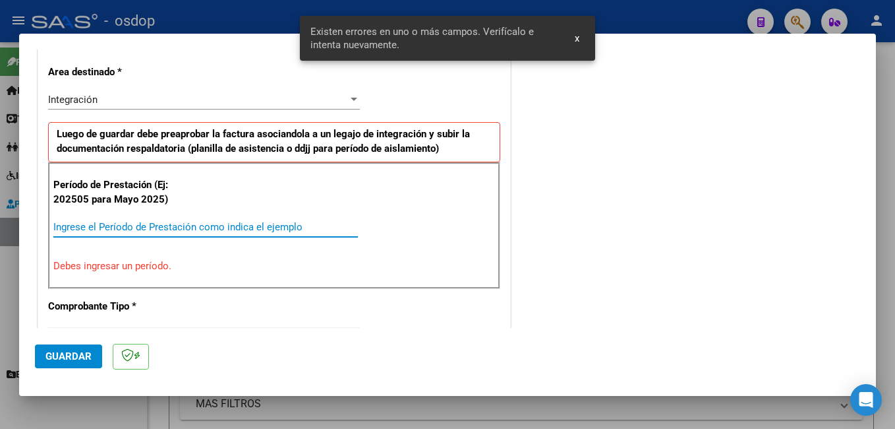
click at [229, 229] on input "Ingrese el Período de Prestación como indica el ejemplo" at bounding box center [205, 227] width 305 height 12
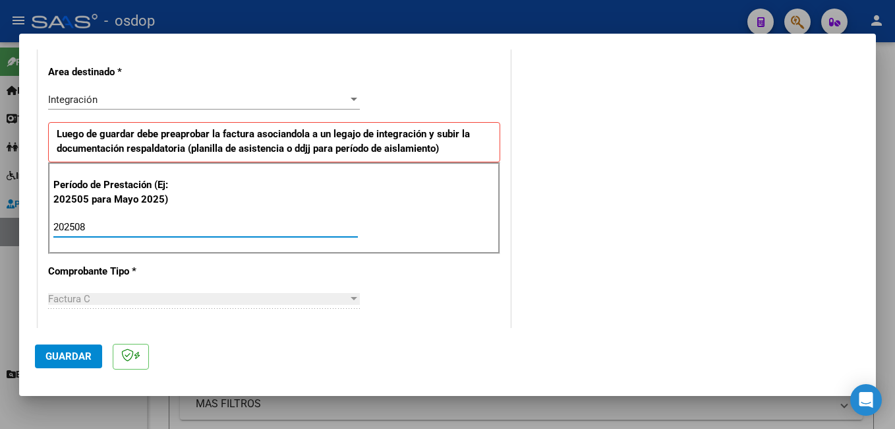
type input "202508"
click at [71, 353] on span "Guardar" at bounding box center [68, 356] width 46 height 12
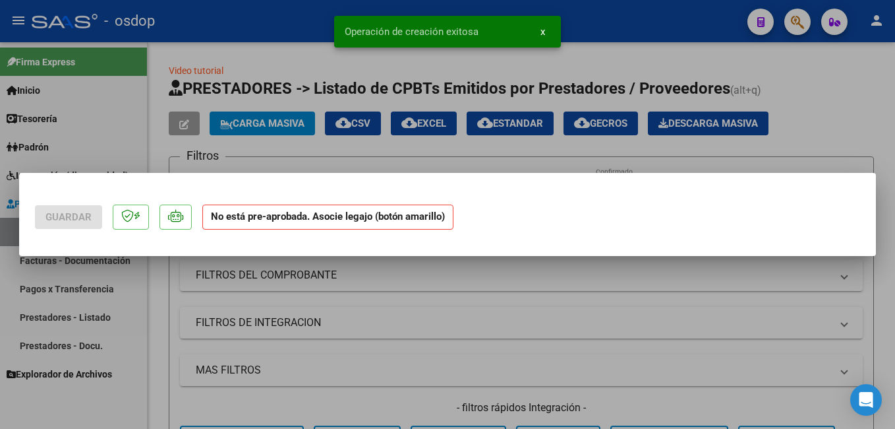
scroll to position [0, 0]
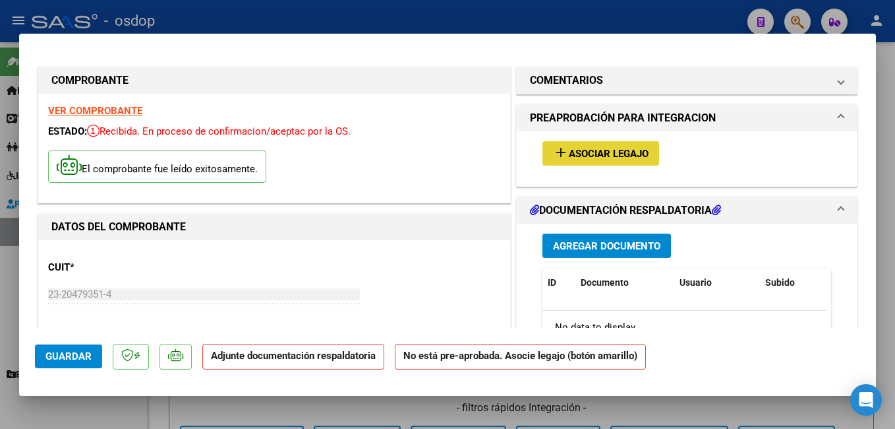
click at [580, 159] on span "Asociar Legajo" at bounding box center [609, 154] width 80 height 12
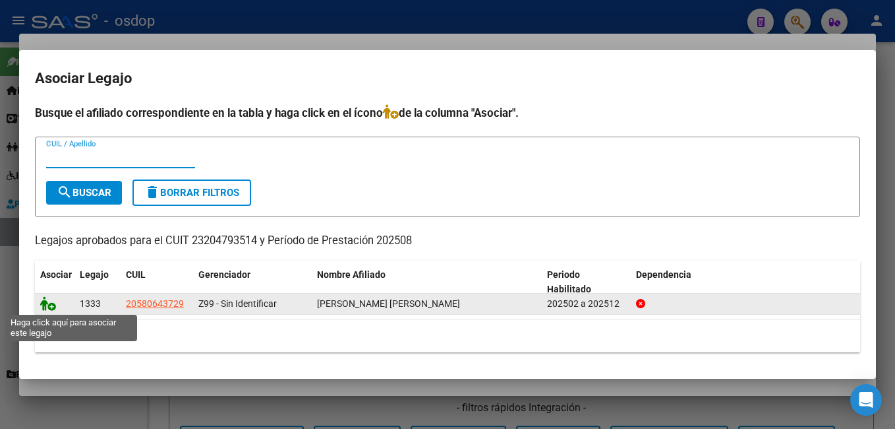
click at [43, 304] on icon at bounding box center [48, 303] width 16 height 15
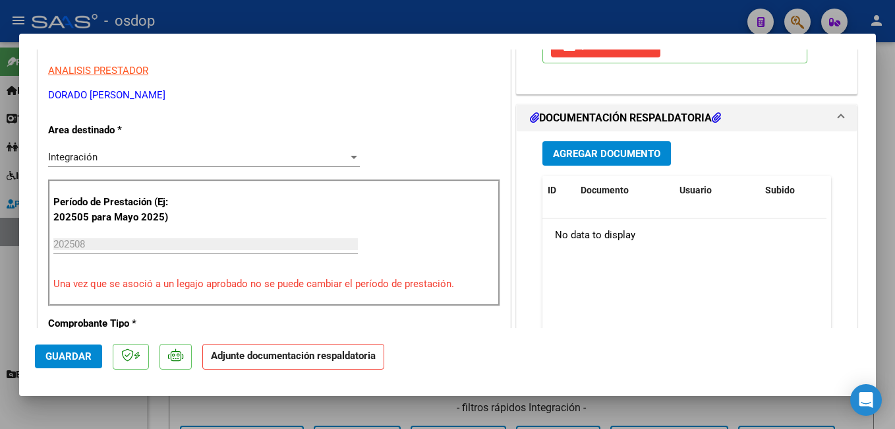
scroll to position [264, 0]
click at [578, 159] on span "Agregar Documento" at bounding box center [606, 153] width 107 height 12
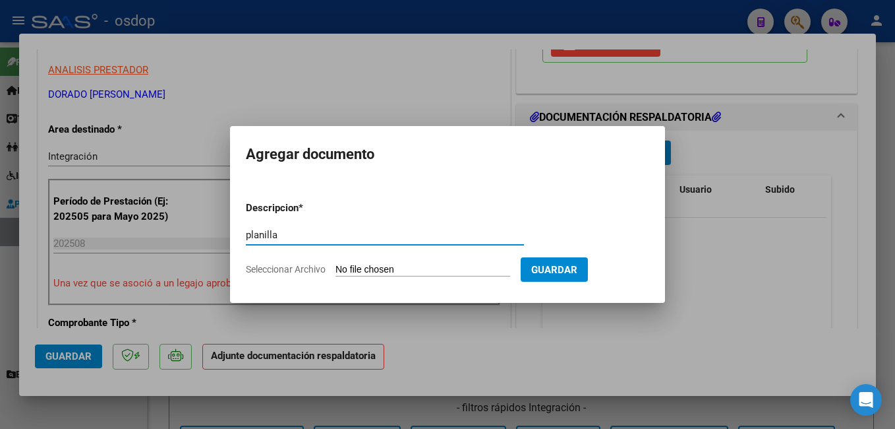
type input "planilla"
click at [478, 272] on input "Seleccionar Archivo" at bounding box center [423, 270] width 175 height 13
type input "C:\fakepath\Planilla Asistencia [DATE] [PERSON_NAME].pdf"
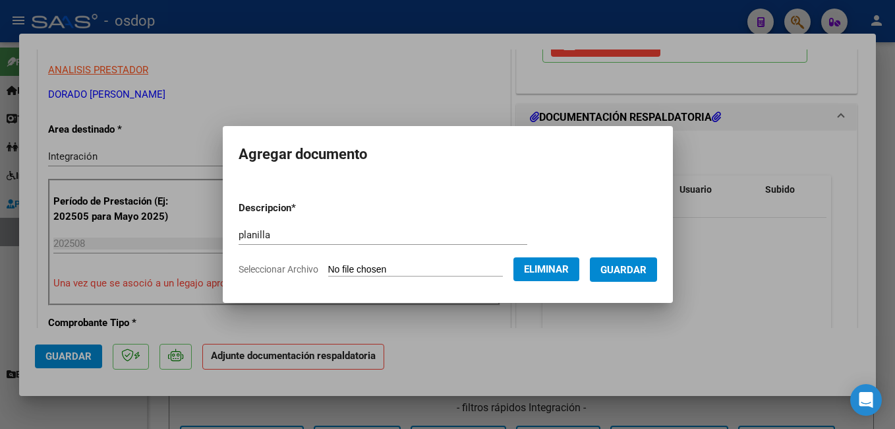
click at [641, 267] on span "Guardar" at bounding box center [624, 270] width 46 height 12
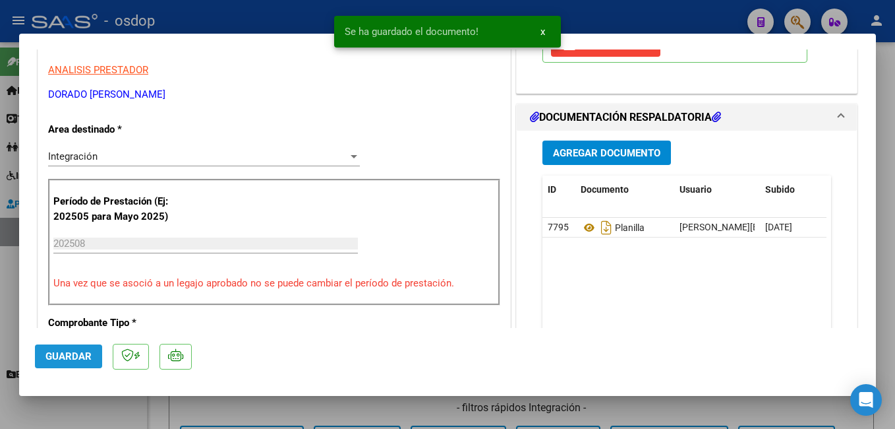
click at [65, 361] on span "Guardar" at bounding box center [68, 356] width 46 height 12
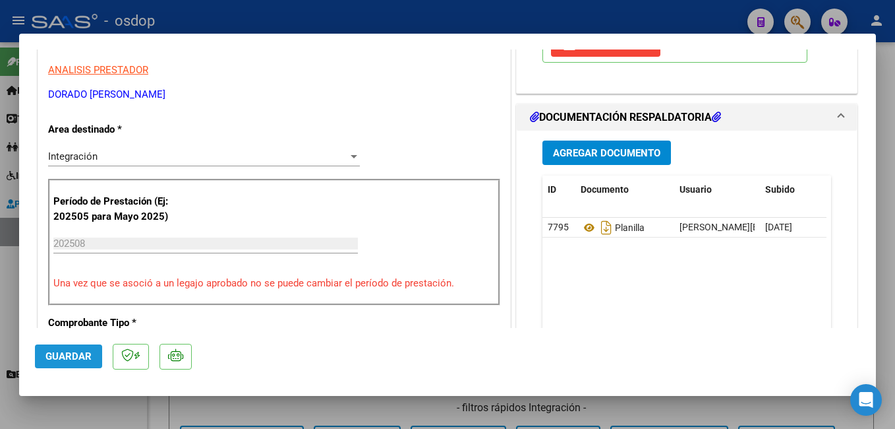
click at [65, 361] on span "Guardar" at bounding box center [68, 356] width 46 height 12
click at [427, 19] on div at bounding box center [447, 214] width 895 height 429
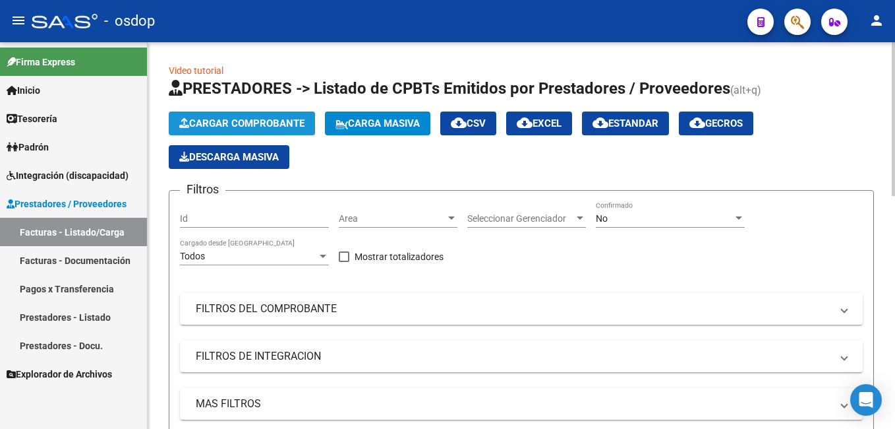
click at [287, 118] on span "Cargar Comprobante" at bounding box center [241, 123] width 125 height 12
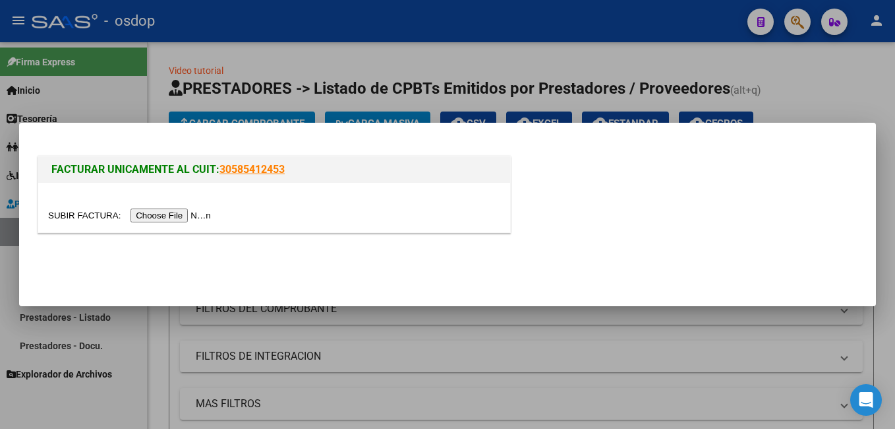
click at [187, 218] on input "file" at bounding box center [131, 215] width 167 height 14
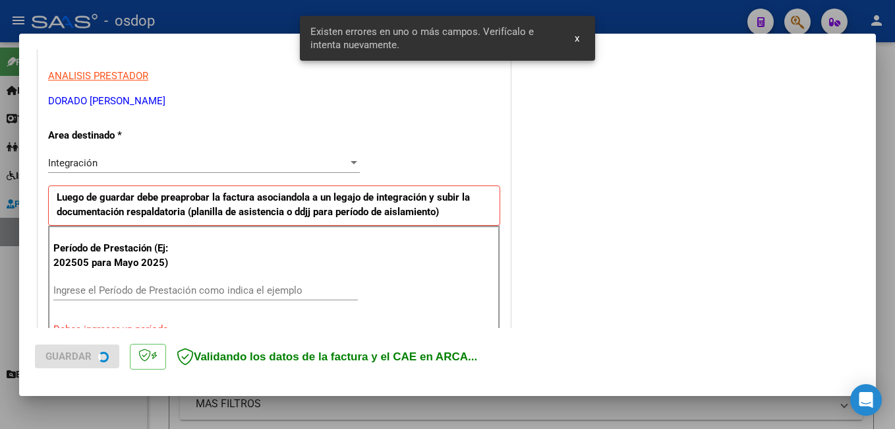
scroll to position [320, 0]
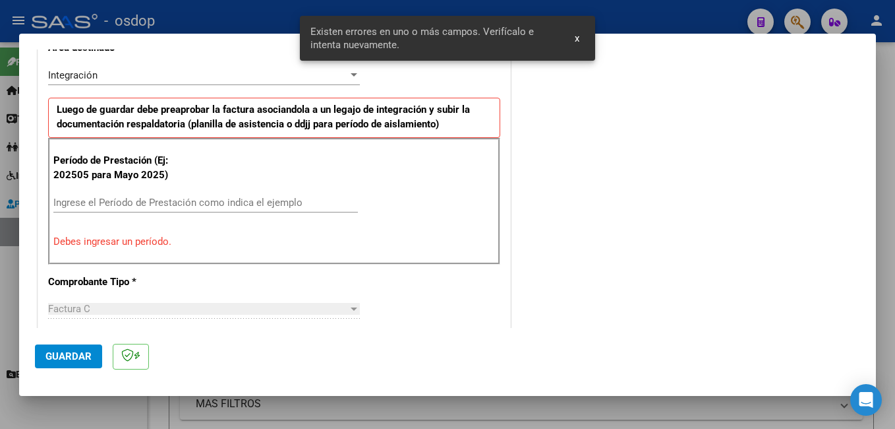
click at [205, 203] on input "Ingrese el Período de Prestación como indica el ejemplo" at bounding box center [205, 202] width 305 height 12
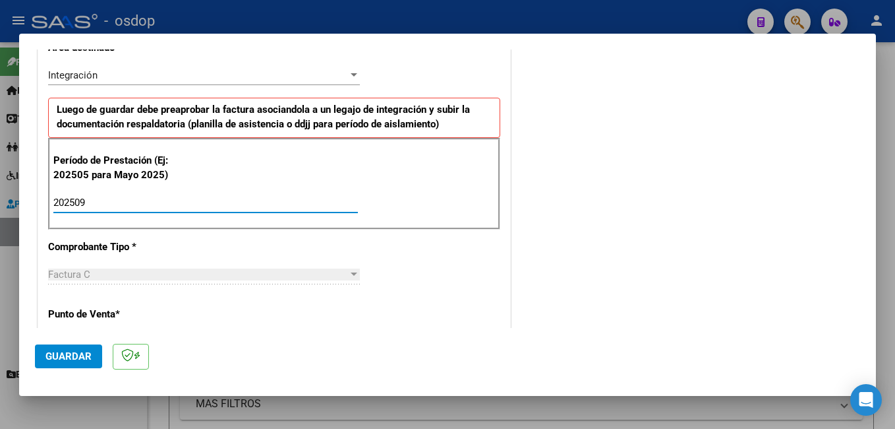
type input "202509"
click at [84, 355] on span "Guardar" at bounding box center [68, 356] width 46 height 12
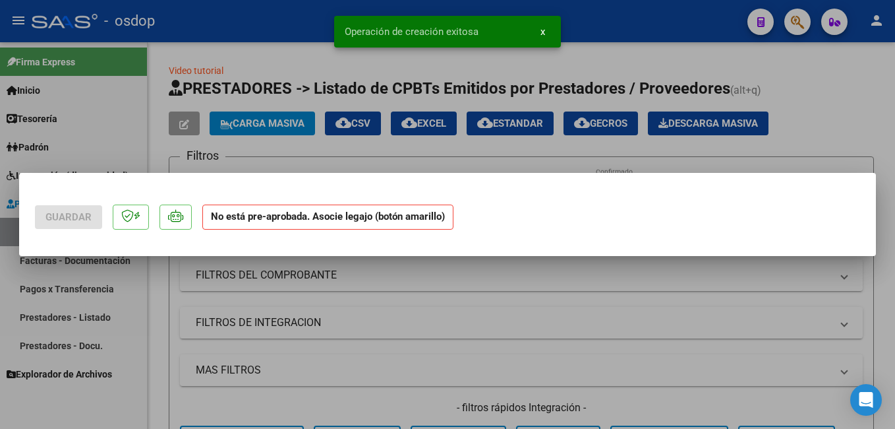
scroll to position [0, 0]
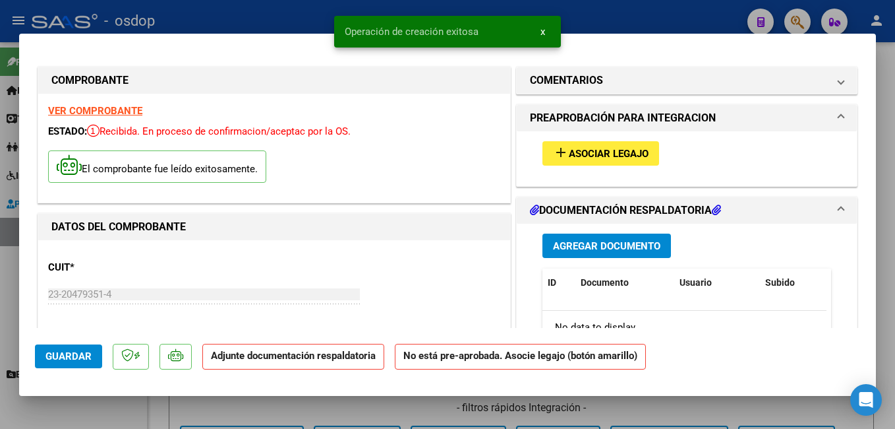
click at [576, 151] on span "Asociar Legajo" at bounding box center [609, 154] width 80 height 12
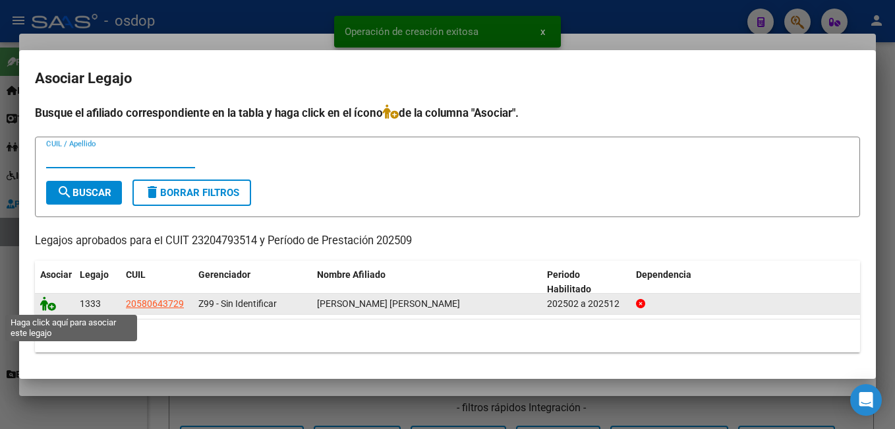
click at [49, 308] on icon at bounding box center [48, 303] width 16 height 15
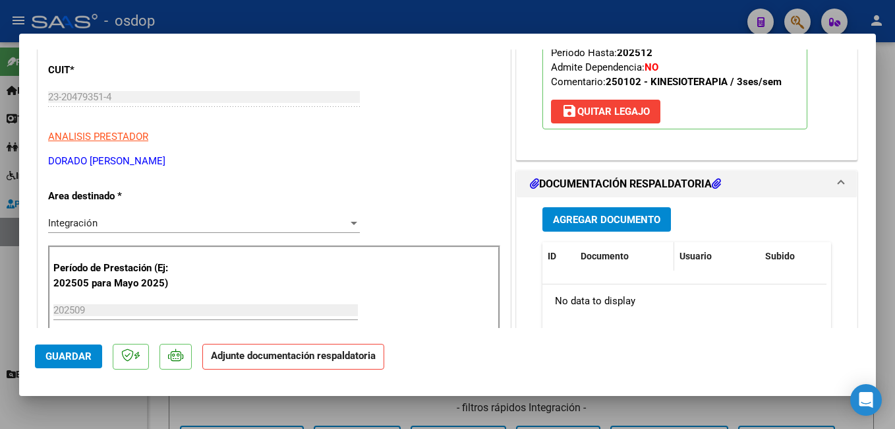
scroll to position [198, 0]
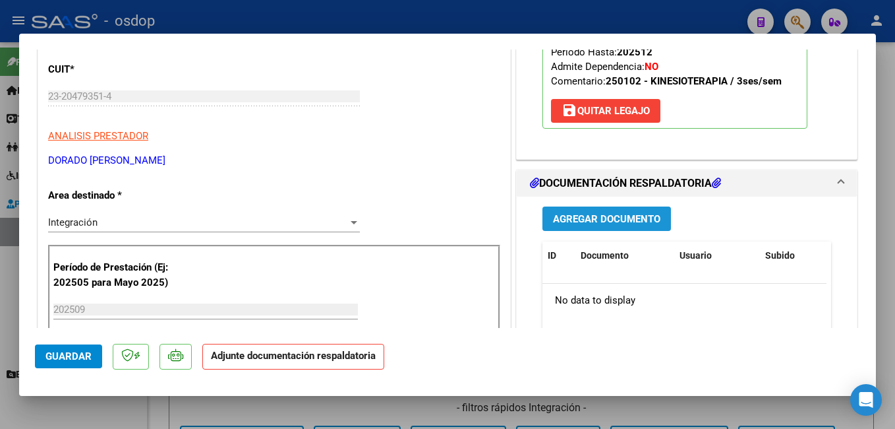
click at [615, 225] on span "Agregar Documento" at bounding box center [606, 219] width 107 height 12
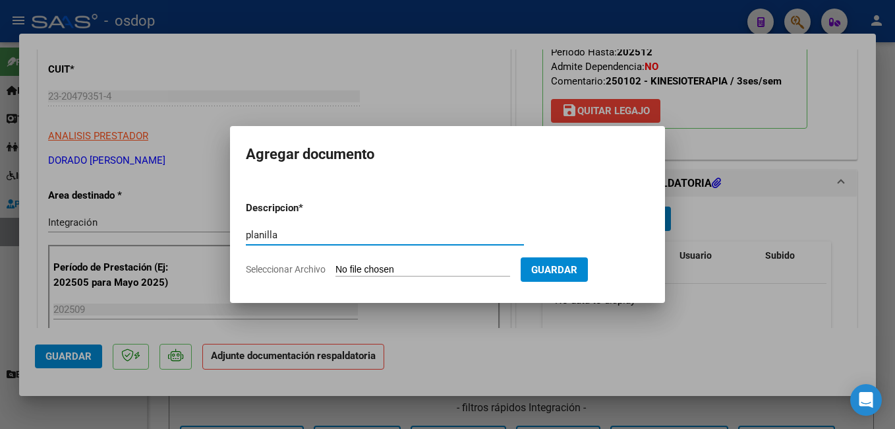
type input "planilla"
click at [403, 270] on input "Seleccionar Archivo" at bounding box center [423, 270] width 175 height 13
type input "C:\fakepath\[DATE] [PERSON_NAME].pdf"
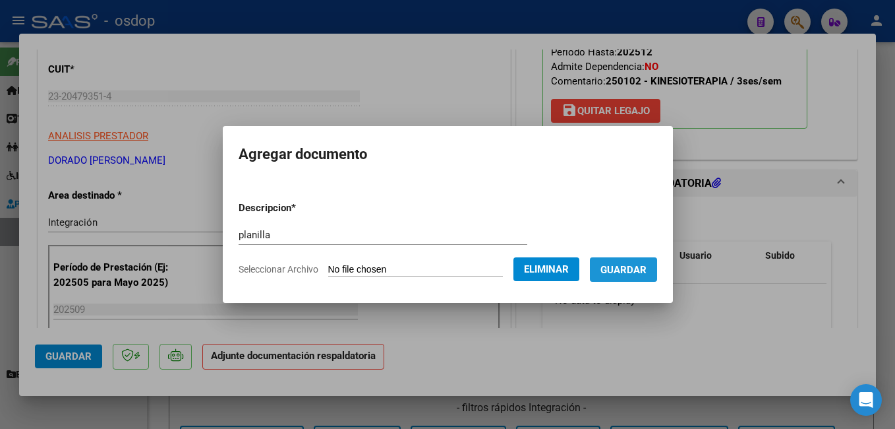
click at [650, 277] on button "Guardar" at bounding box center [623, 269] width 67 height 24
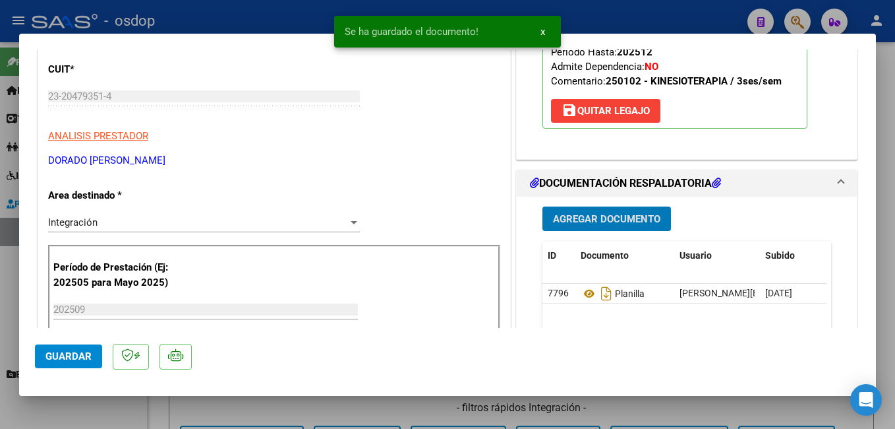
click at [95, 355] on button "Guardar" at bounding box center [68, 356] width 67 height 24
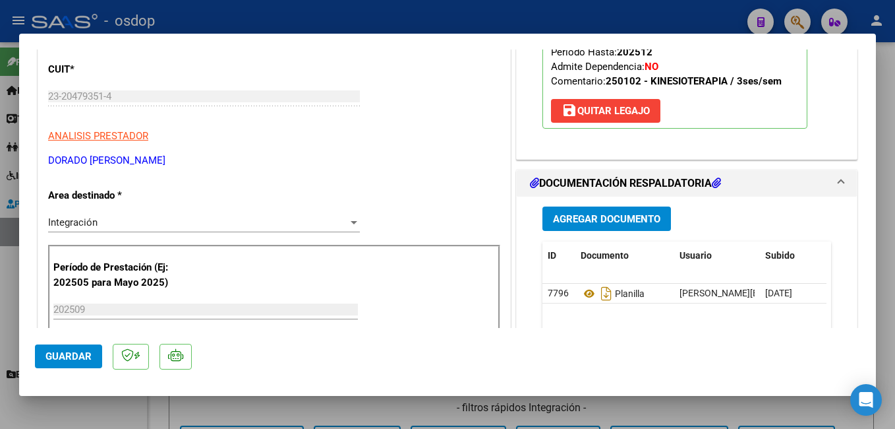
click at [406, 16] on div at bounding box center [447, 214] width 895 height 429
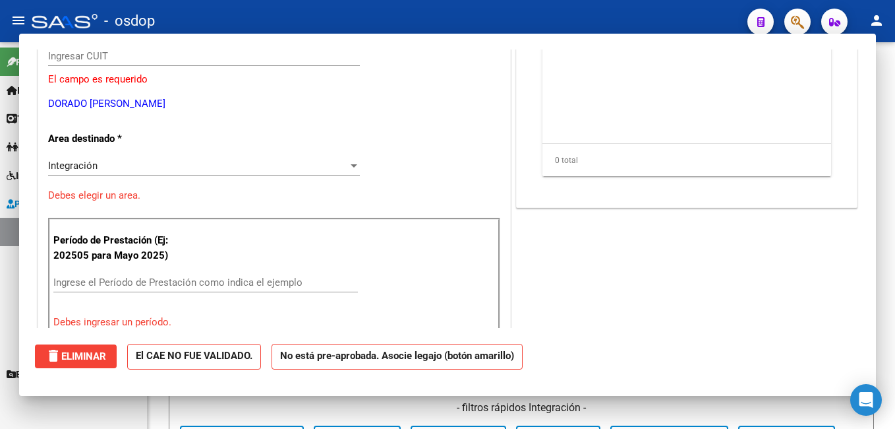
scroll to position [0, 0]
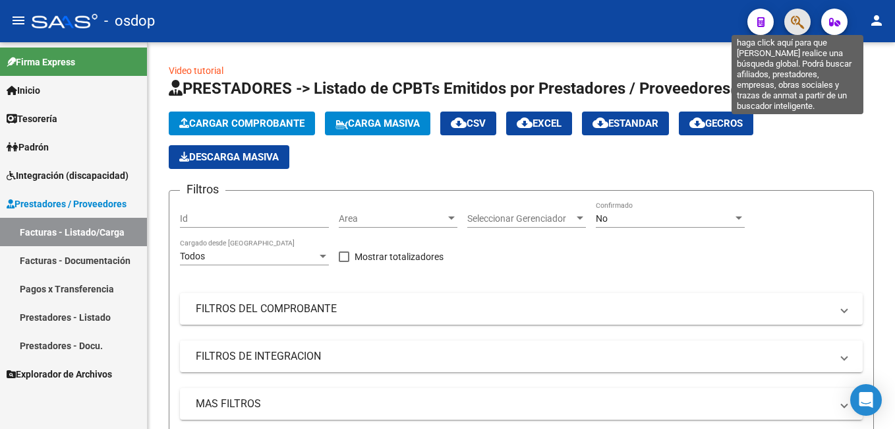
click at [801, 20] on icon "button" at bounding box center [797, 22] width 13 height 15
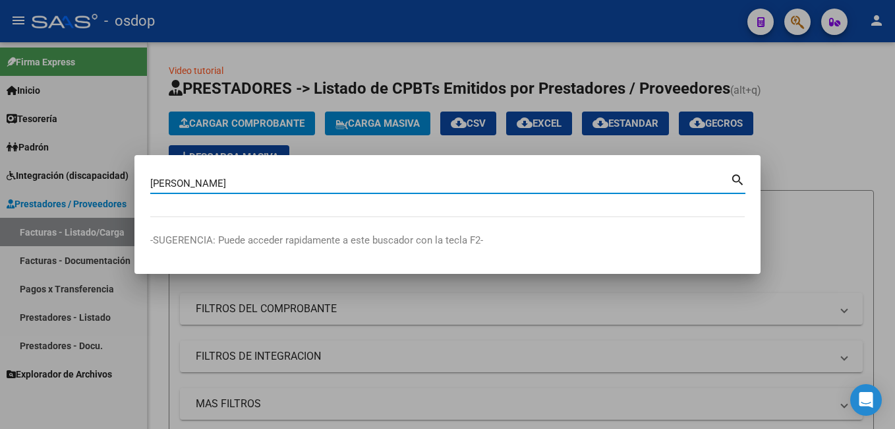
type input "[PERSON_NAME]"
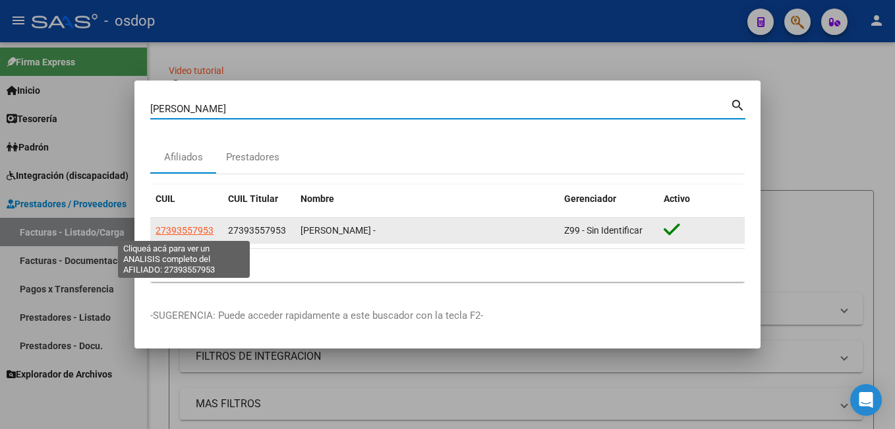
click at [181, 229] on span "27393557953" at bounding box center [185, 230] width 58 height 11
type textarea "27393557953"
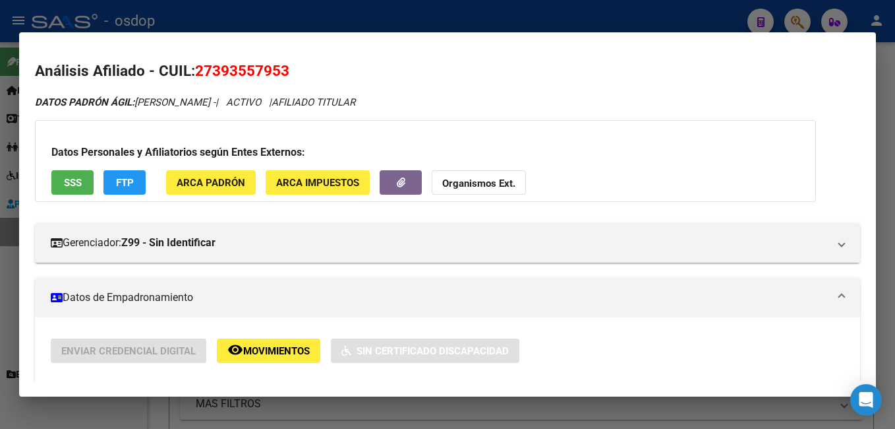
click at [520, 10] on div at bounding box center [447, 214] width 895 height 429
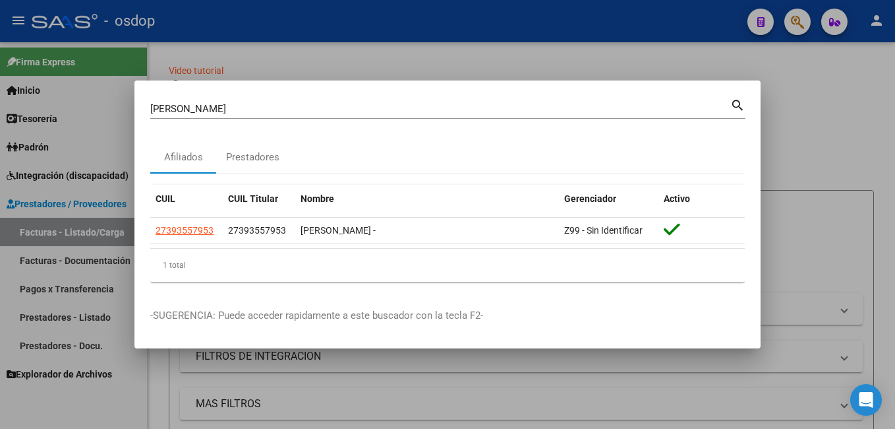
click at [326, 116] on div "[PERSON_NAME] (apellido, dni, [PERSON_NAME], [PERSON_NAME], cuit, obra social)" at bounding box center [440, 109] width 580 height 20
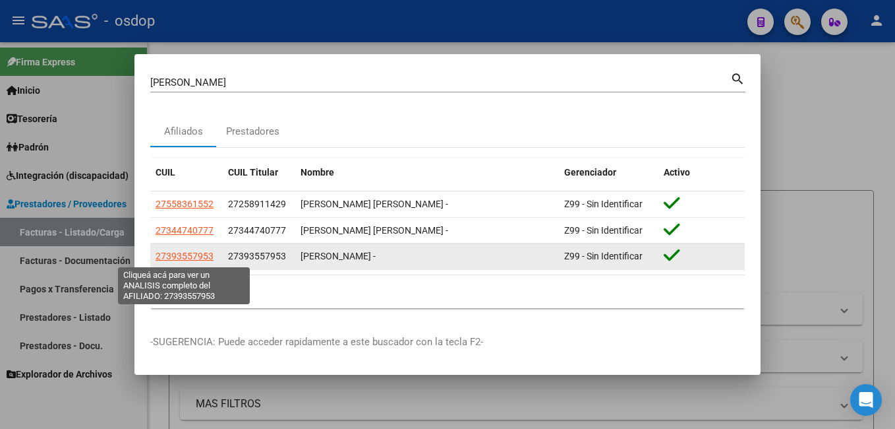
click at [194, 252] on span "27393557953" at bounding box center [185, 256] width 58 height 11
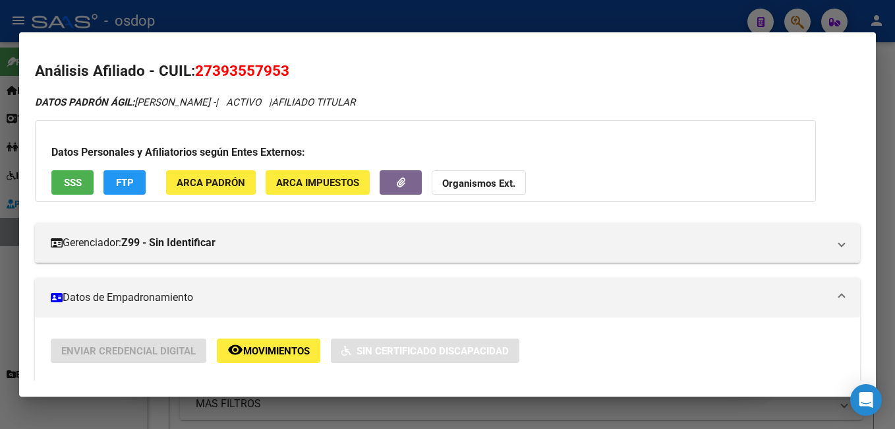
click at [221, 26] on div at bounding box center [447, 214] width 895 height 429
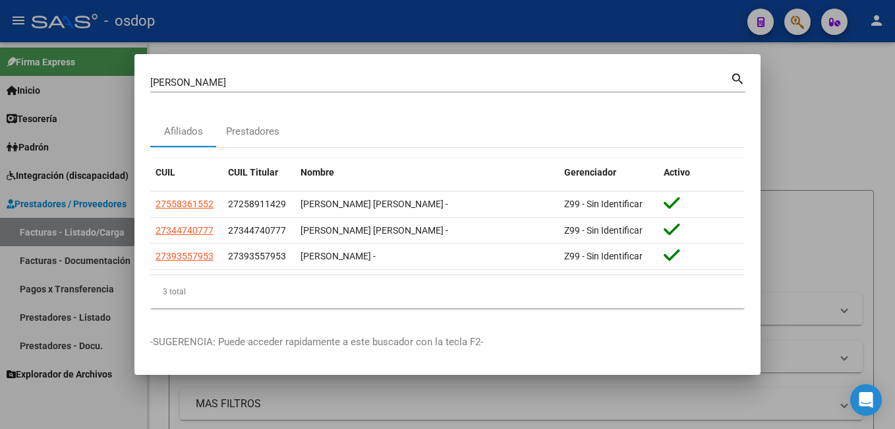
click at [208, 92] on div "[PERSON_NAME] (apellido, dni, cuil, [PERSON_NAME], cuit, obra social) search" at bounding box center [447, 87] width 595 height 35
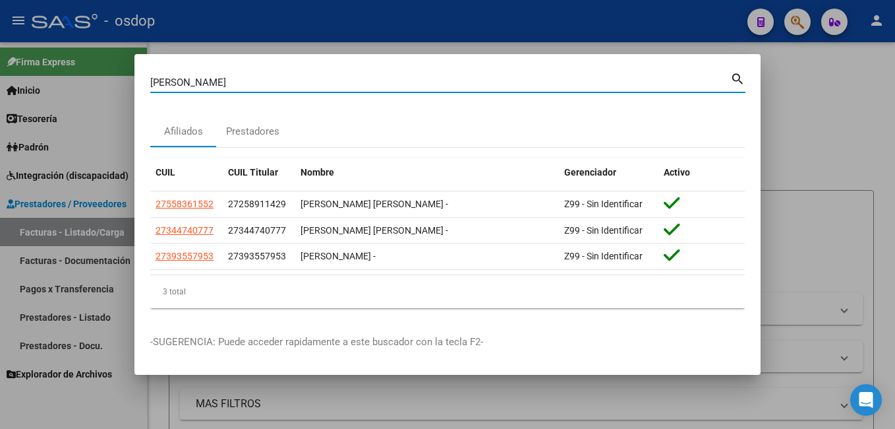
click at [209, 80] on input "[PERSON_NAME]" at bounding box center [440, 82] width 580 height 12
type input "s"
type input "27346424120"
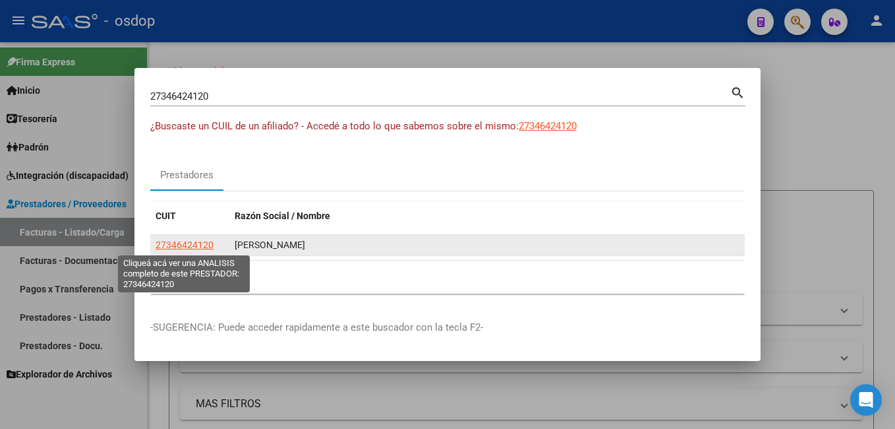
click at [172, 247] on span "27346424120" at bounding box center [185, 244] width 58 height 11
type textarea "27346424120"
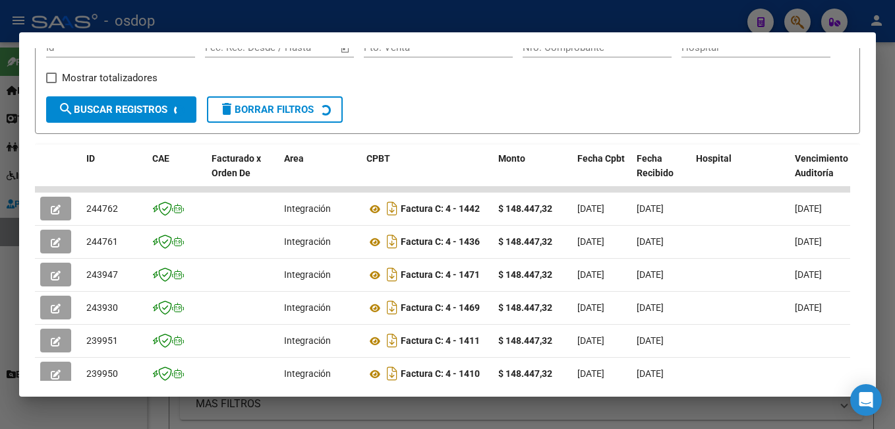
scroll to position [223, 0]
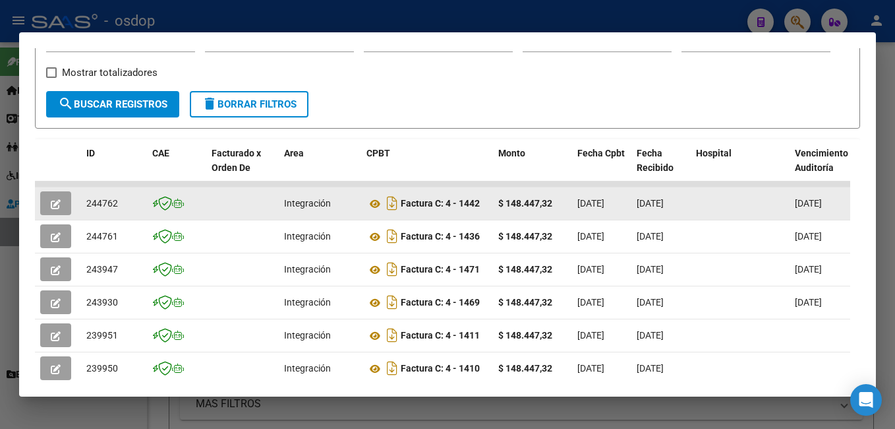
click at [47, 206] on button "button" at bounding box center [55, 203] width 31 height 24
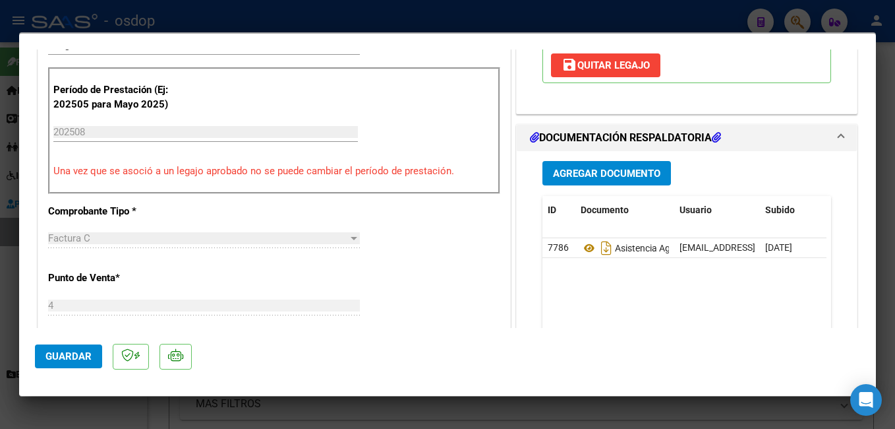
scroll to position [330, 0]
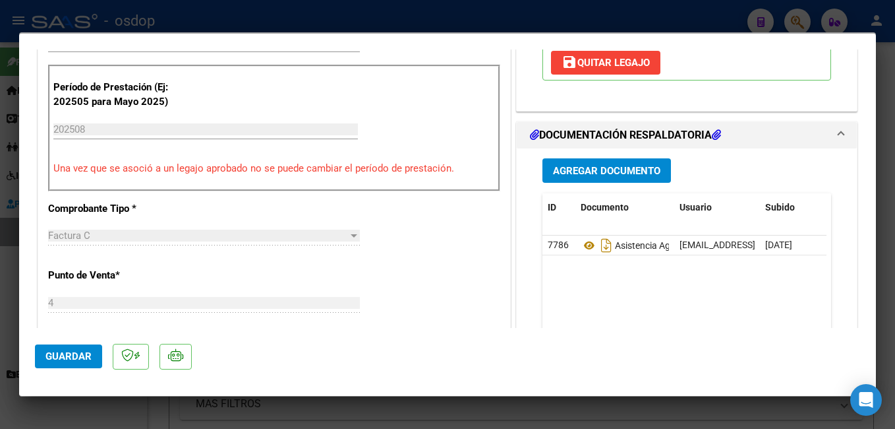
click at [375, 10] on div at bounding box center [447, 214] width 895 height 429
type input "$ 0,00"
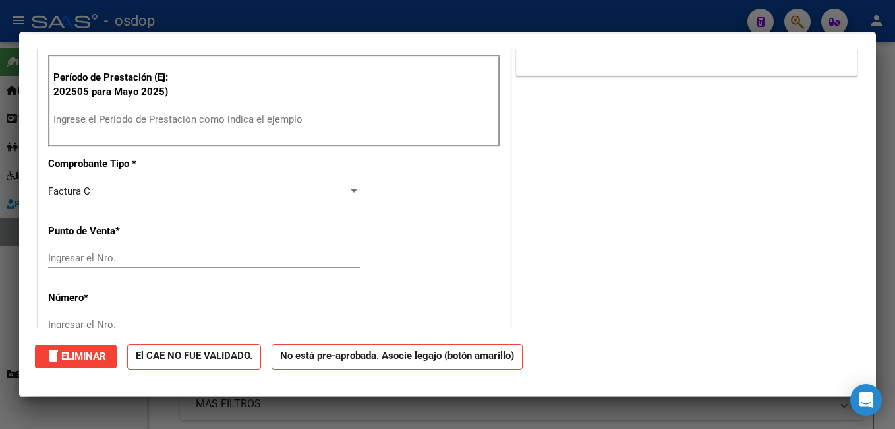
scroll to position [320, 0]
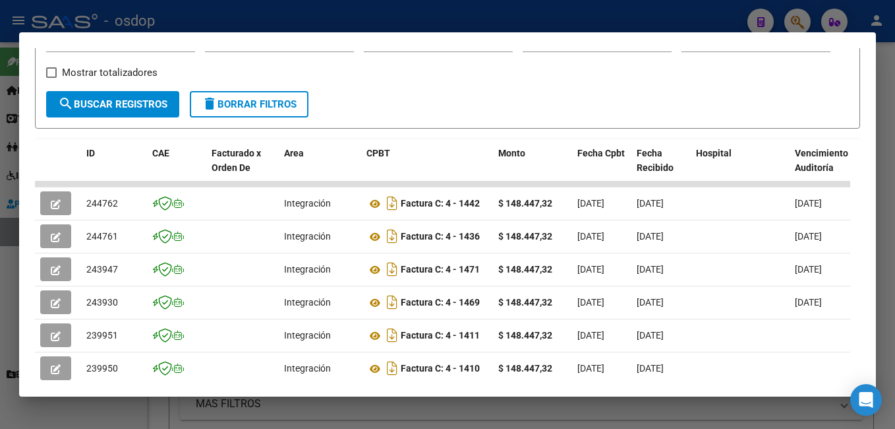
click at [353, 16] on div at bounding box center [447, 214] width 895 height 429
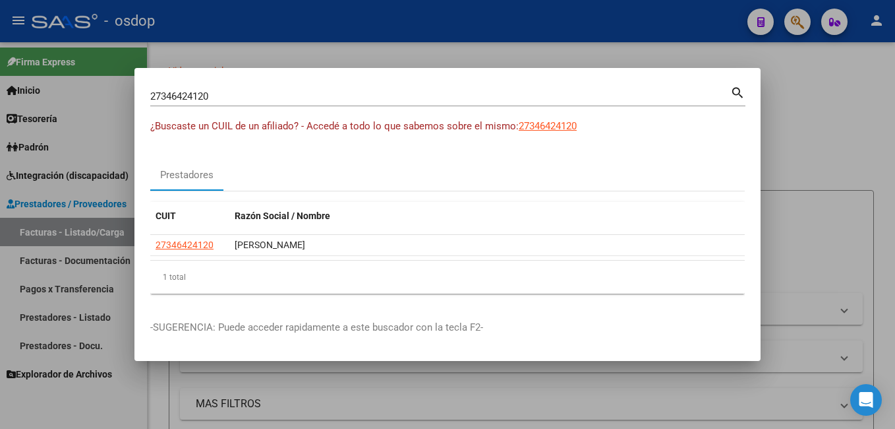
click at [378, 53] on div at bounding box center [447, 214] width 895 height 429
